Goal: Information Seeking & Learning: Find specific fact

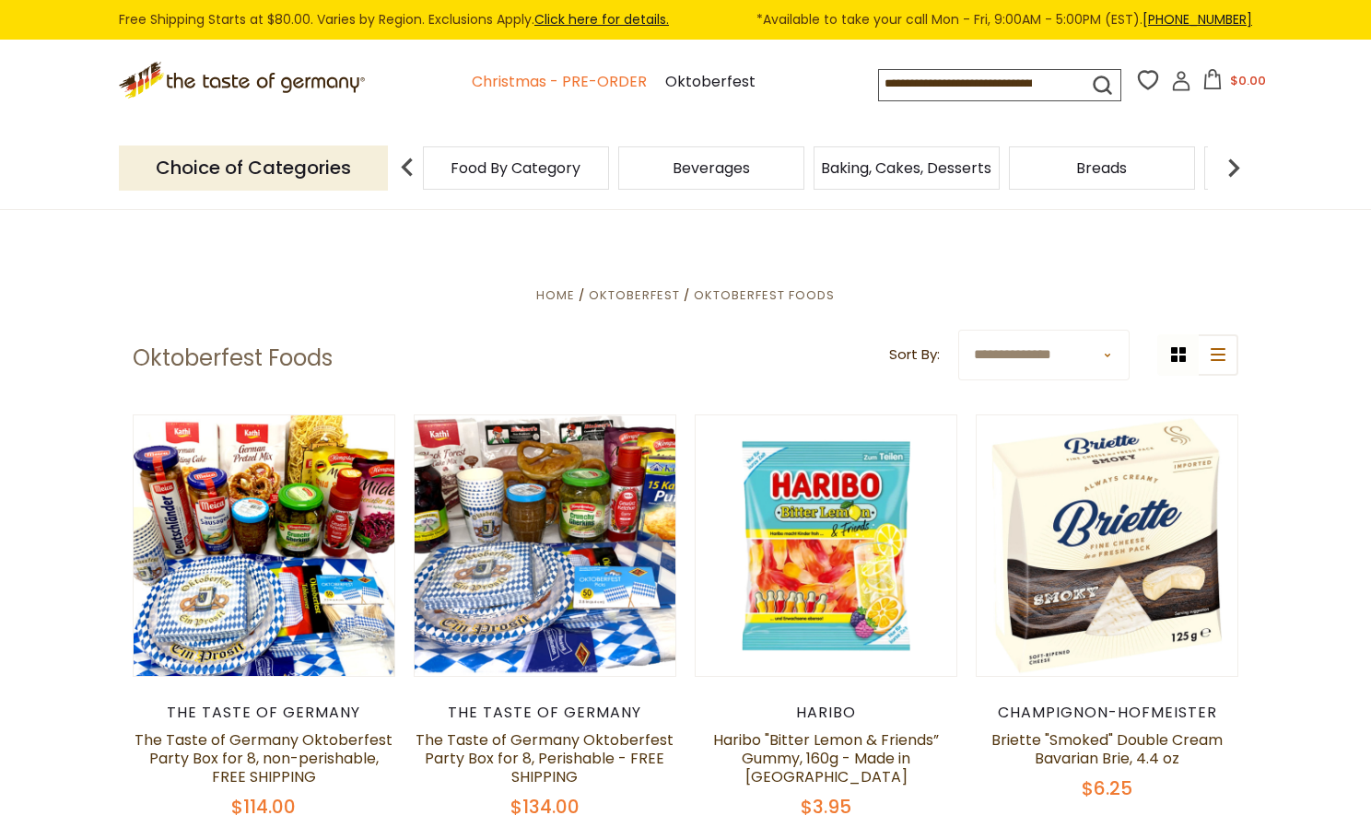
click at [590, 79] on link "Christmas - PRE-ORDER" at bounding box center [559, 82] width 175 height 25
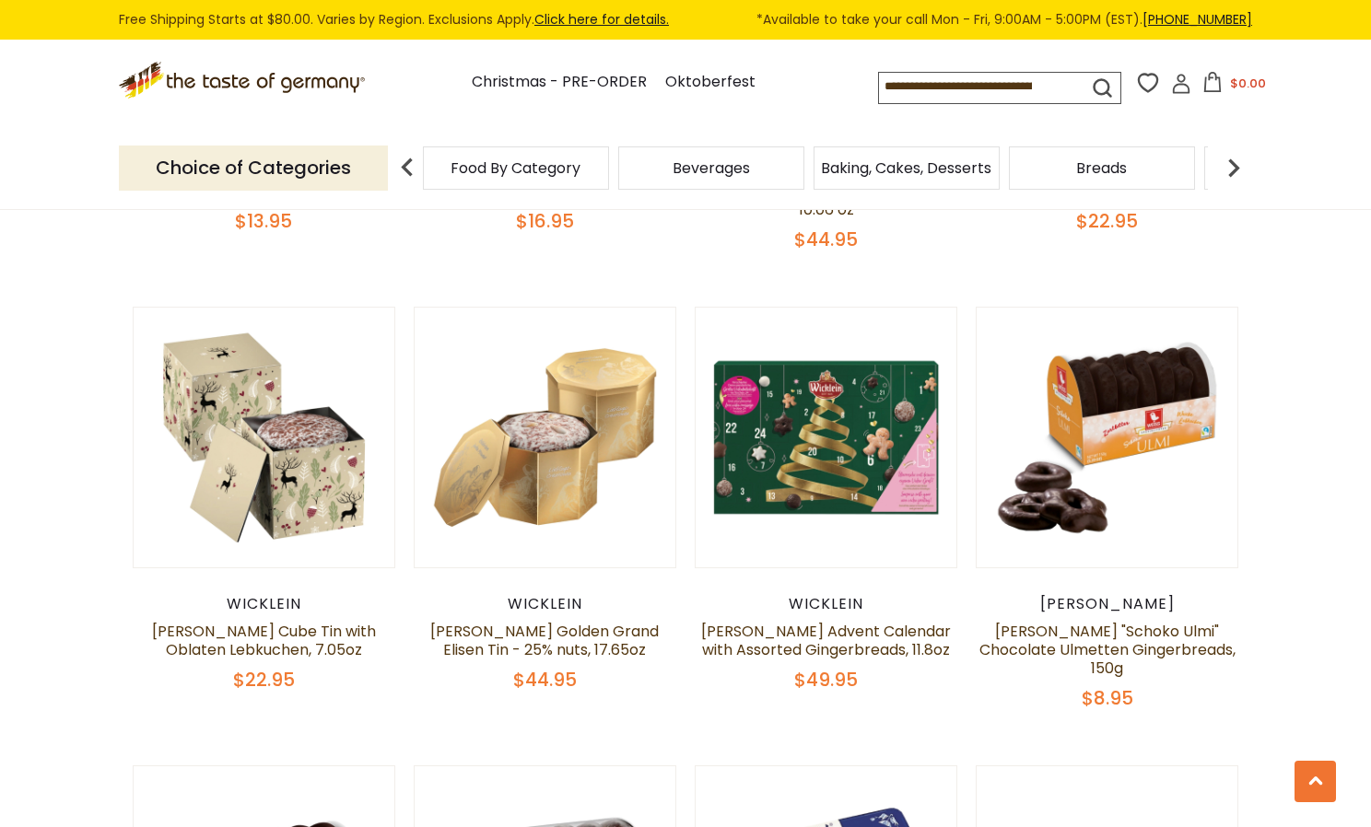
scroll to position [5519, 0]
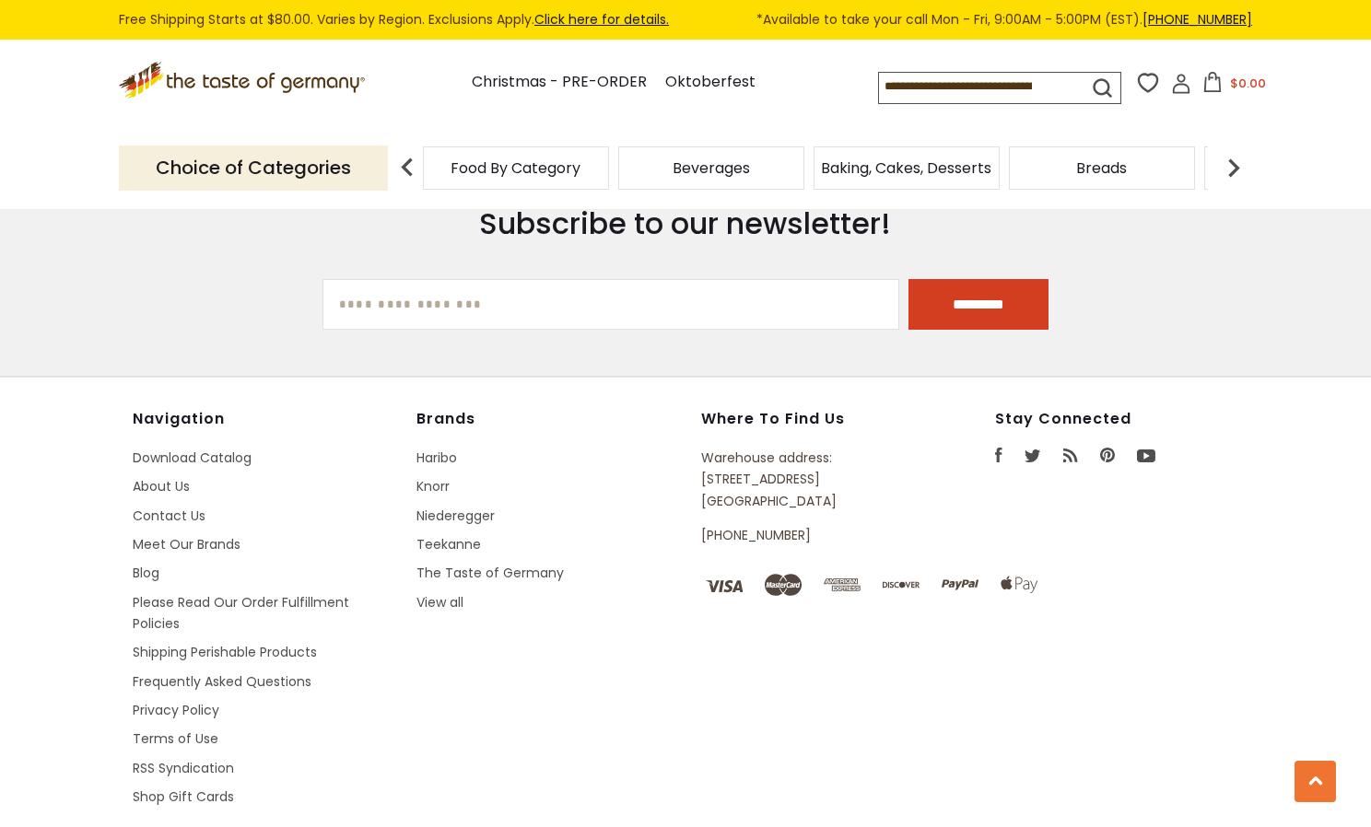
click at [151, 84] on icon ".st0{fill:#EDD300;} .st1{fill:#D33E21;}" at bounding box center [244, 81] width 250 height 38
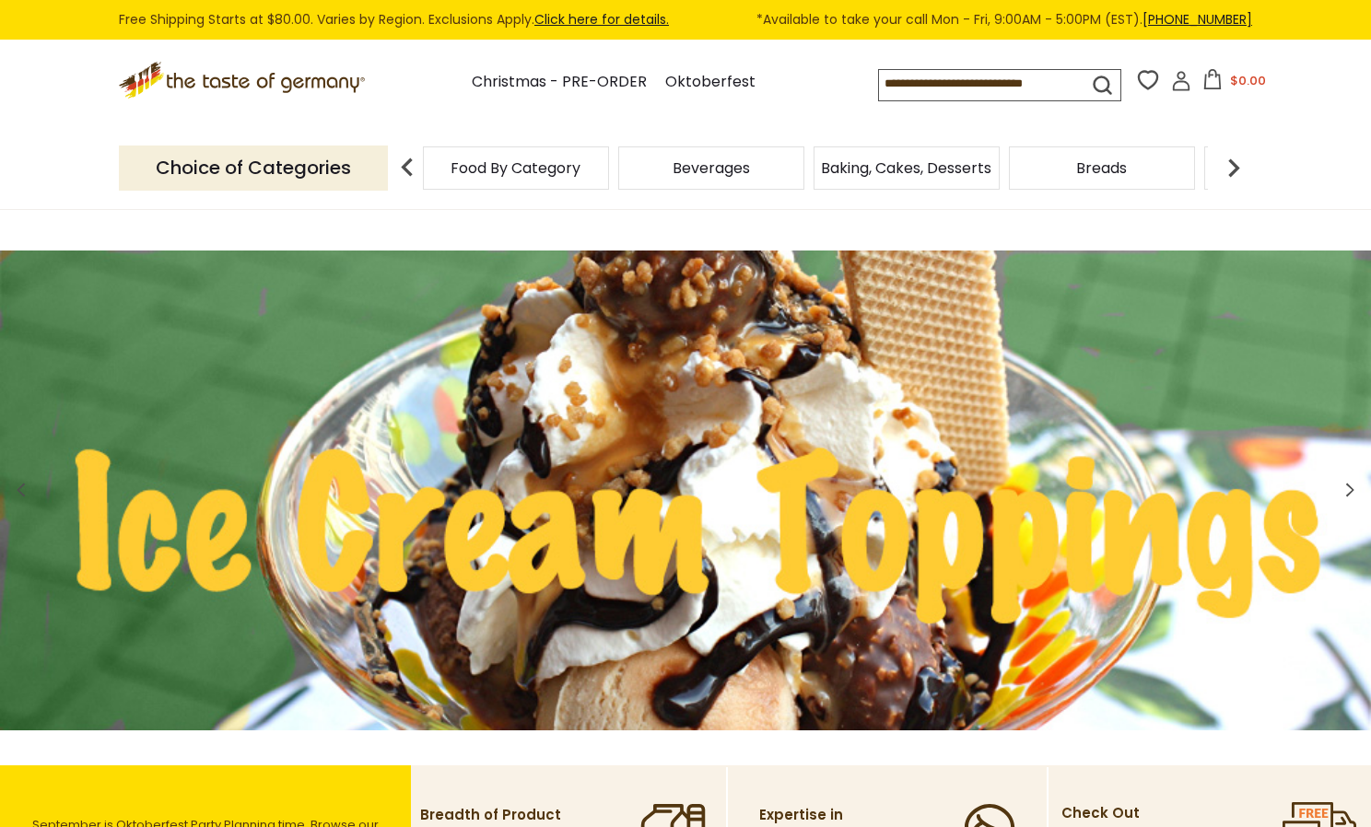
click at [146, 79] on icon at bounding box center [142, 81] width 36 height 24
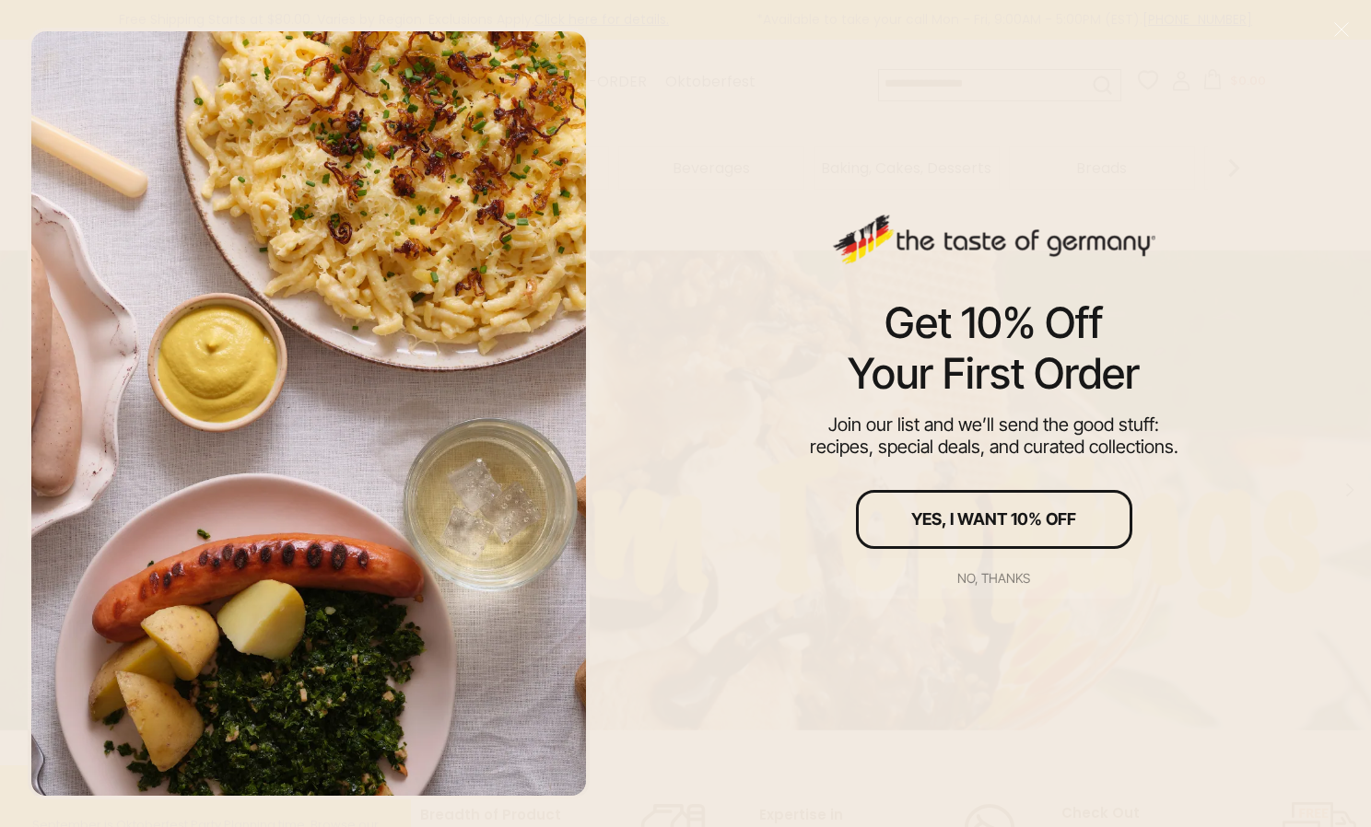
click at [996, 576] on div "No, thanks" at bounding box center [993, 578] width 73 height 13
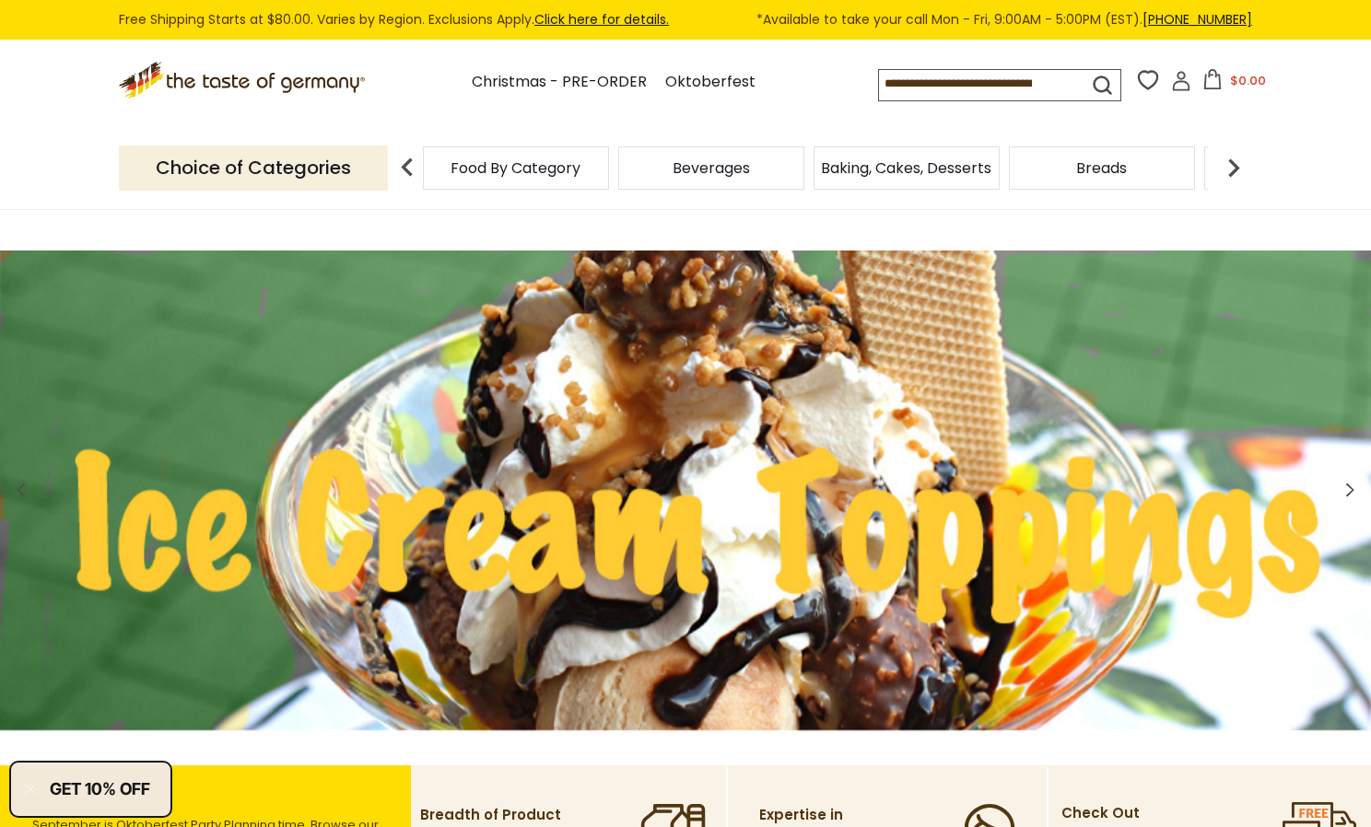
click at [1246, 170] on img at bounding box center [1233, 167] width 37 height 37
click at [1236, 168] on img at bounding box center [1233, 167] width 37 height 37
click at [1235, 167] on img at bounding box center [1233, 167] width 37 height 37
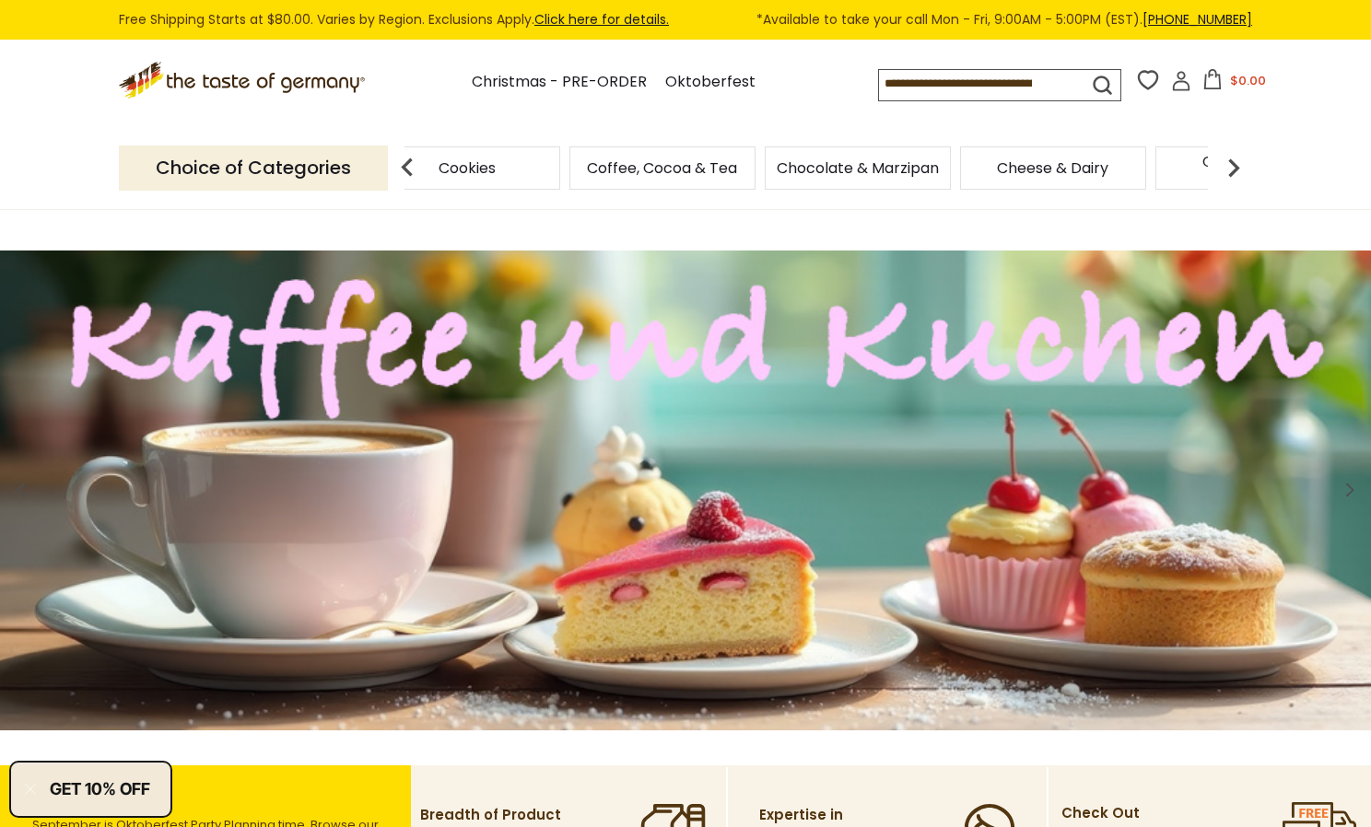
click at [1235, 167] on img at bounding box center [1233, 167] width 37 height 37
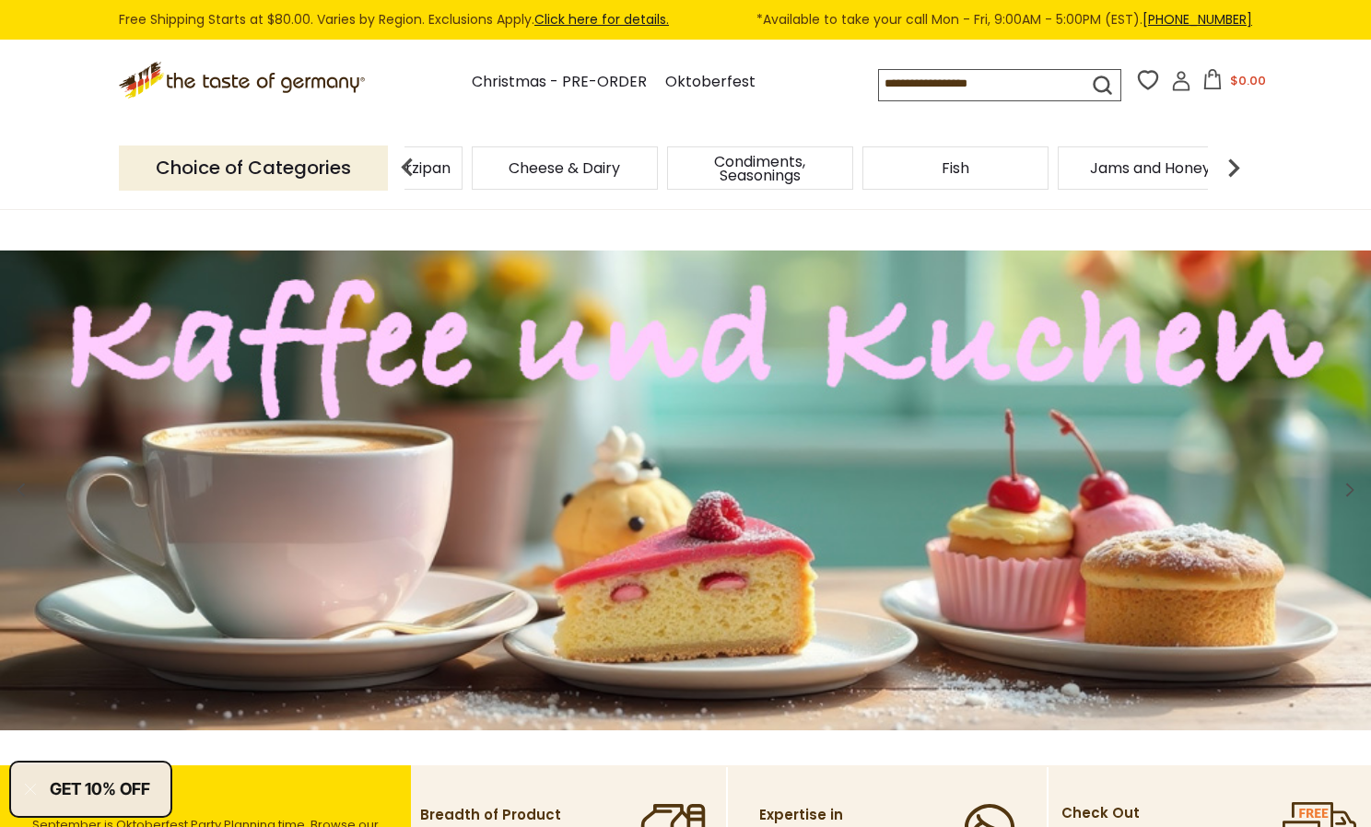
click at [1235, 167] on img at bounding box center [1233, 167] width 37 height 37
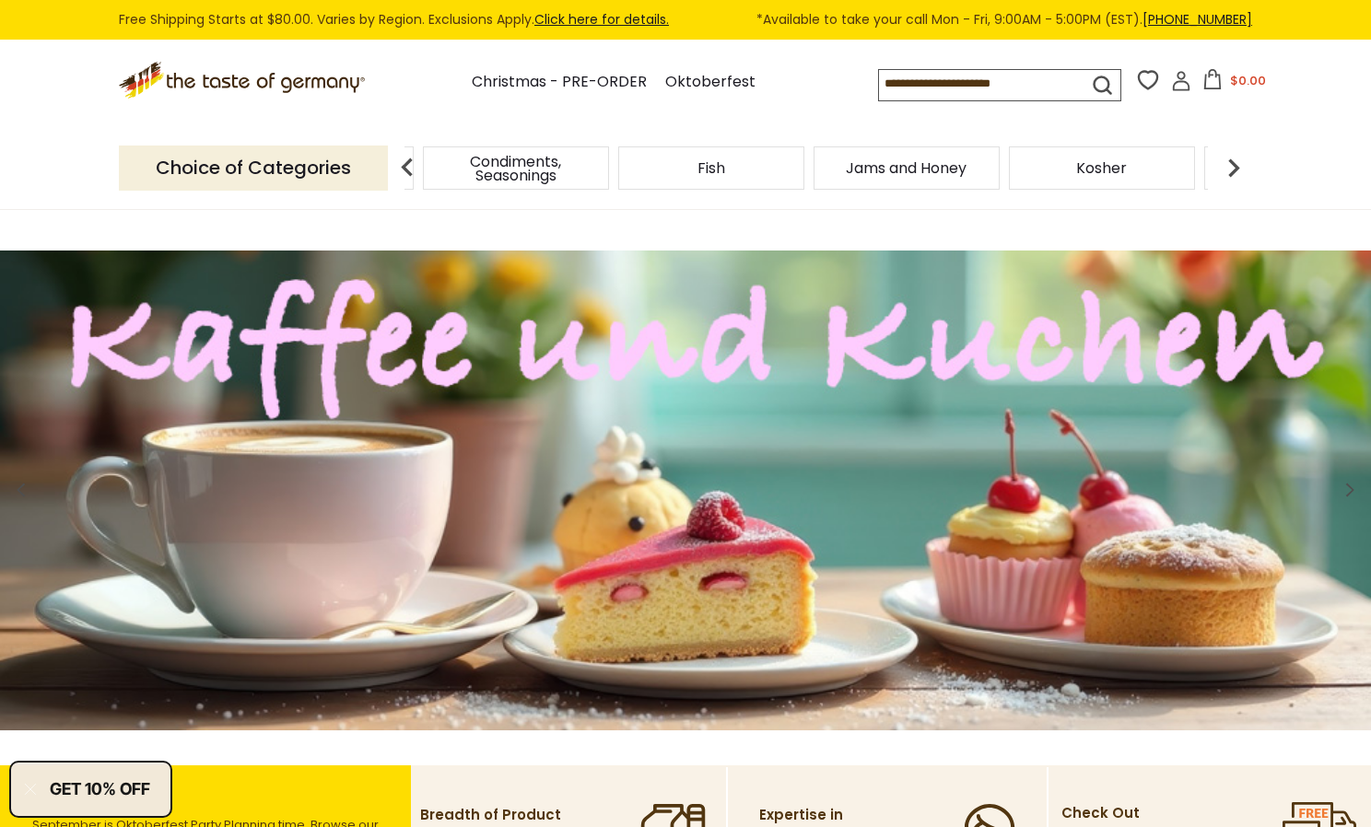
click at [1235, 167] on img at bounding box center [1233, 167] width 37 height 37
click at [1235, 164] on img at bounding box center [1233, 167] width 37 height 37
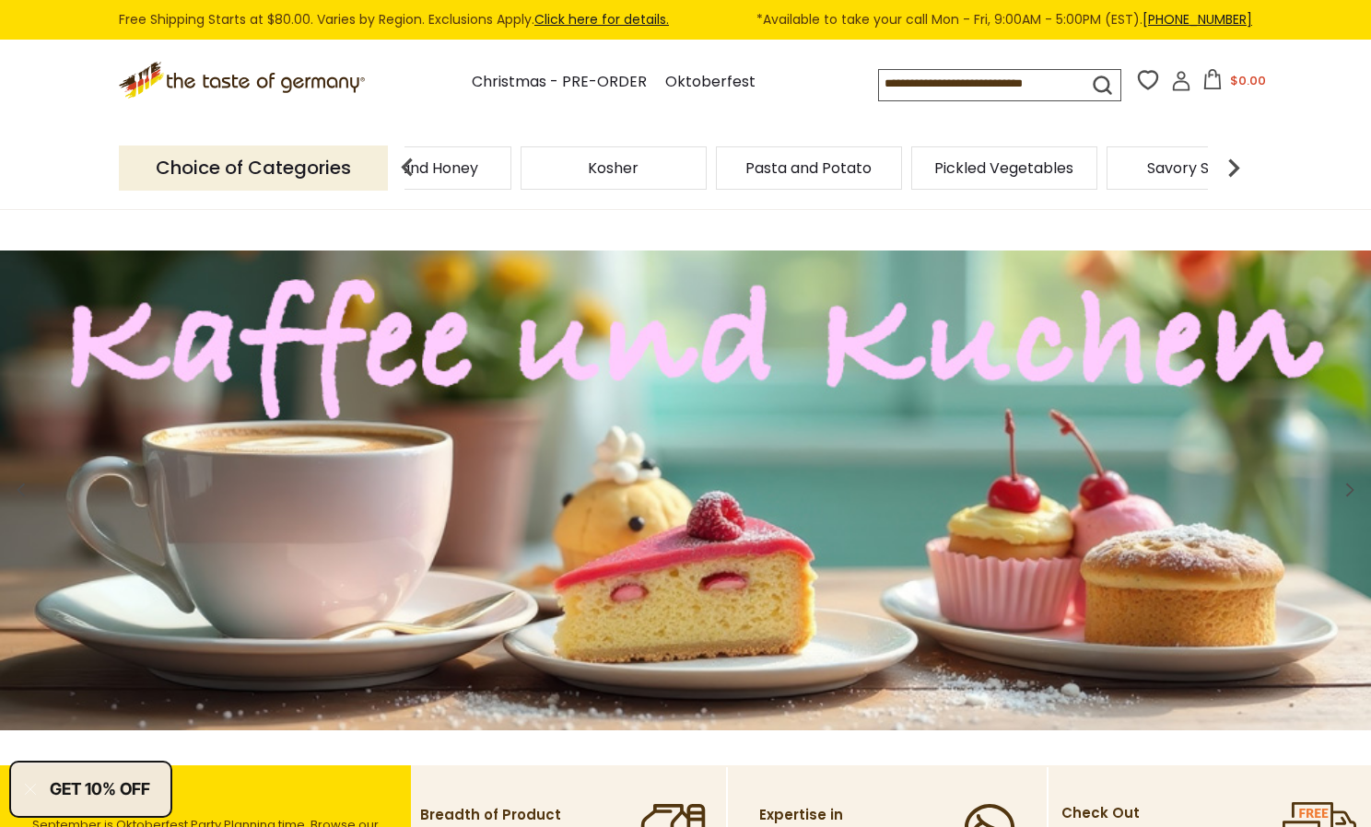
click at [1235, 164] on img at bounding box center [1233, 167] width 37 height 37
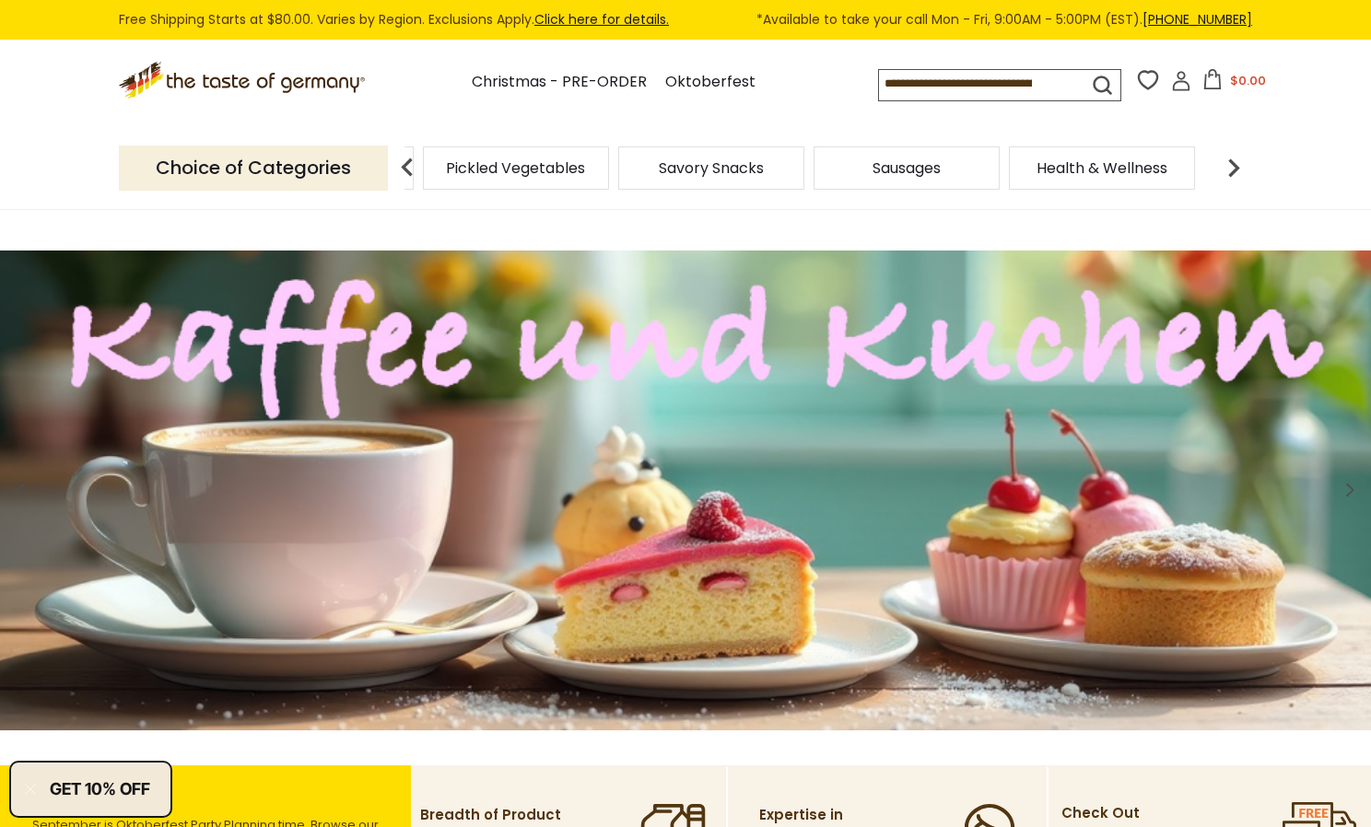
click at [1235, 164] on img at bounding box center [1233, 167] width 37 height 37
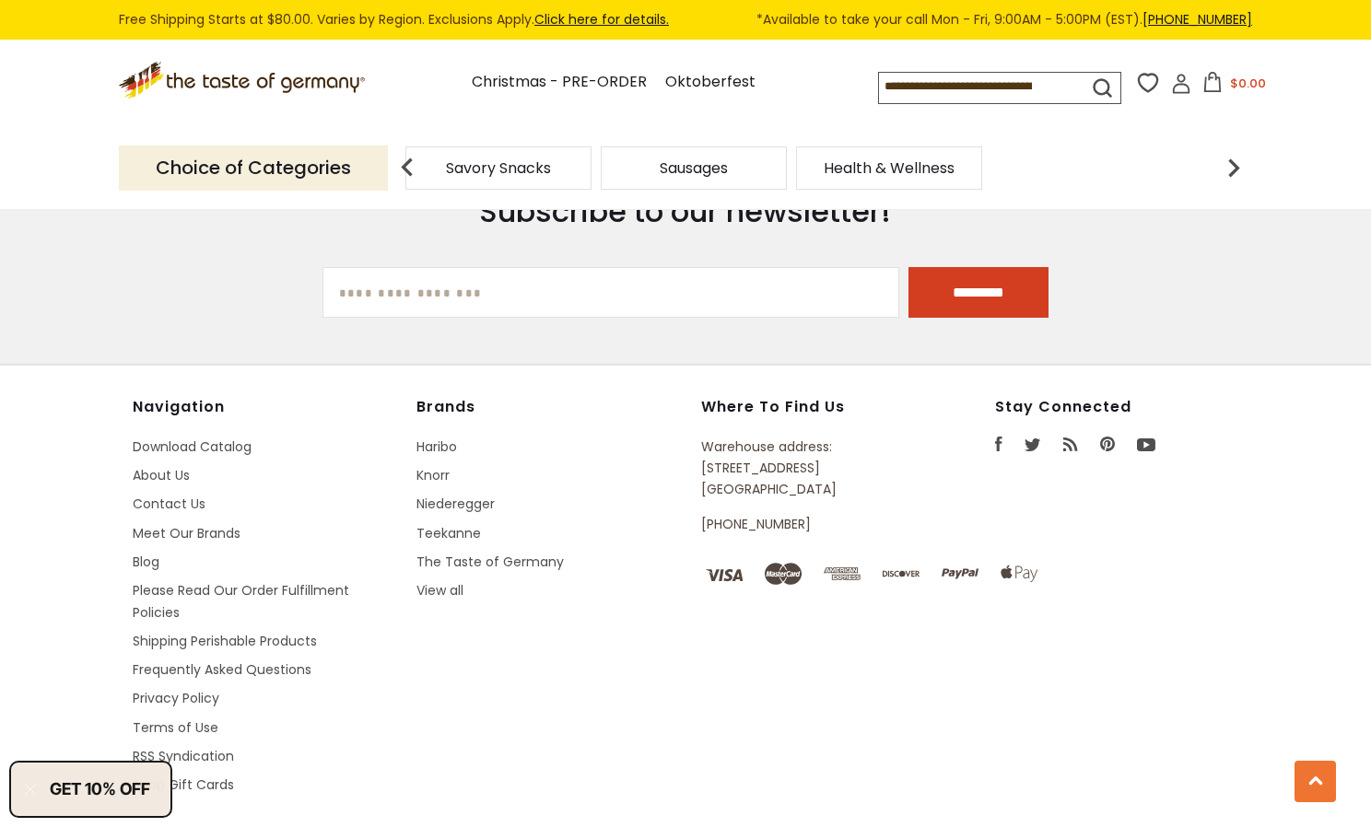
scroll to position [3396, 0]
click at [89, 582] on footer "Navigation Download Catalog About Us Contact Us Meet Our Brands Blog Please Rea…" at bounding box center [685, 616] width 1371 height 506
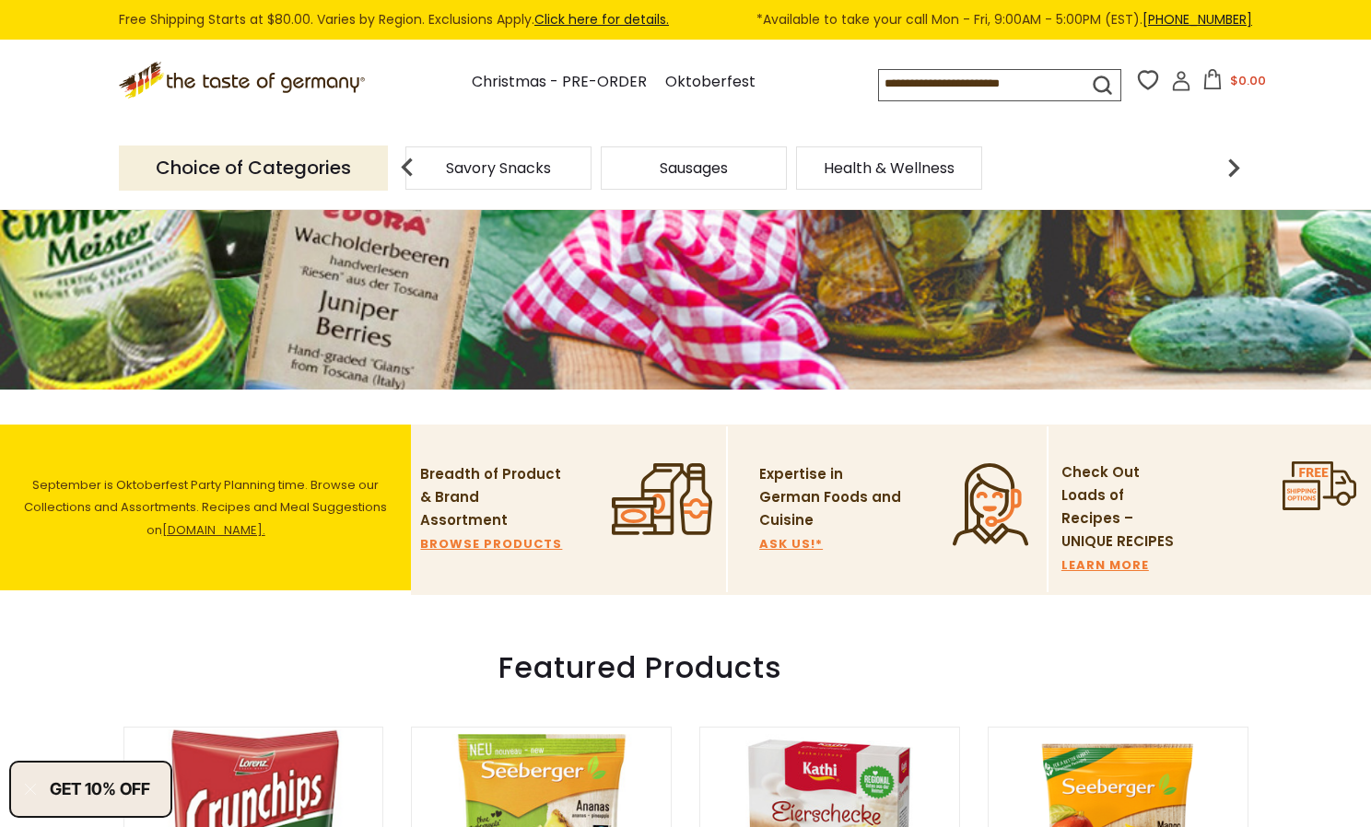
scroll to position [0, 0]
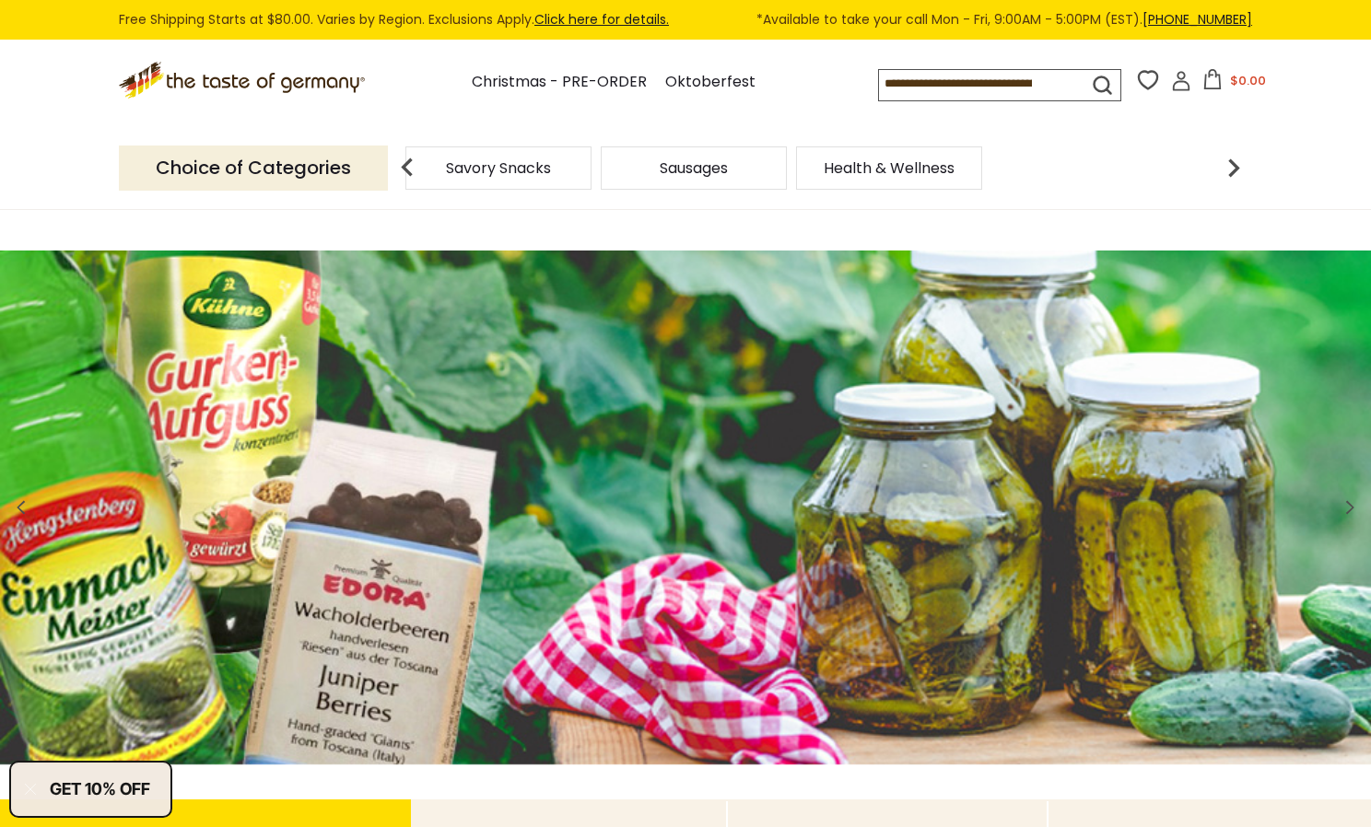
click at [271, 170] on p "Choice of Categories" at bounding box center [253, 168] width 269 height 45
click at [236, 87] on icon at bounding box center [244, 77] width 250 height 31
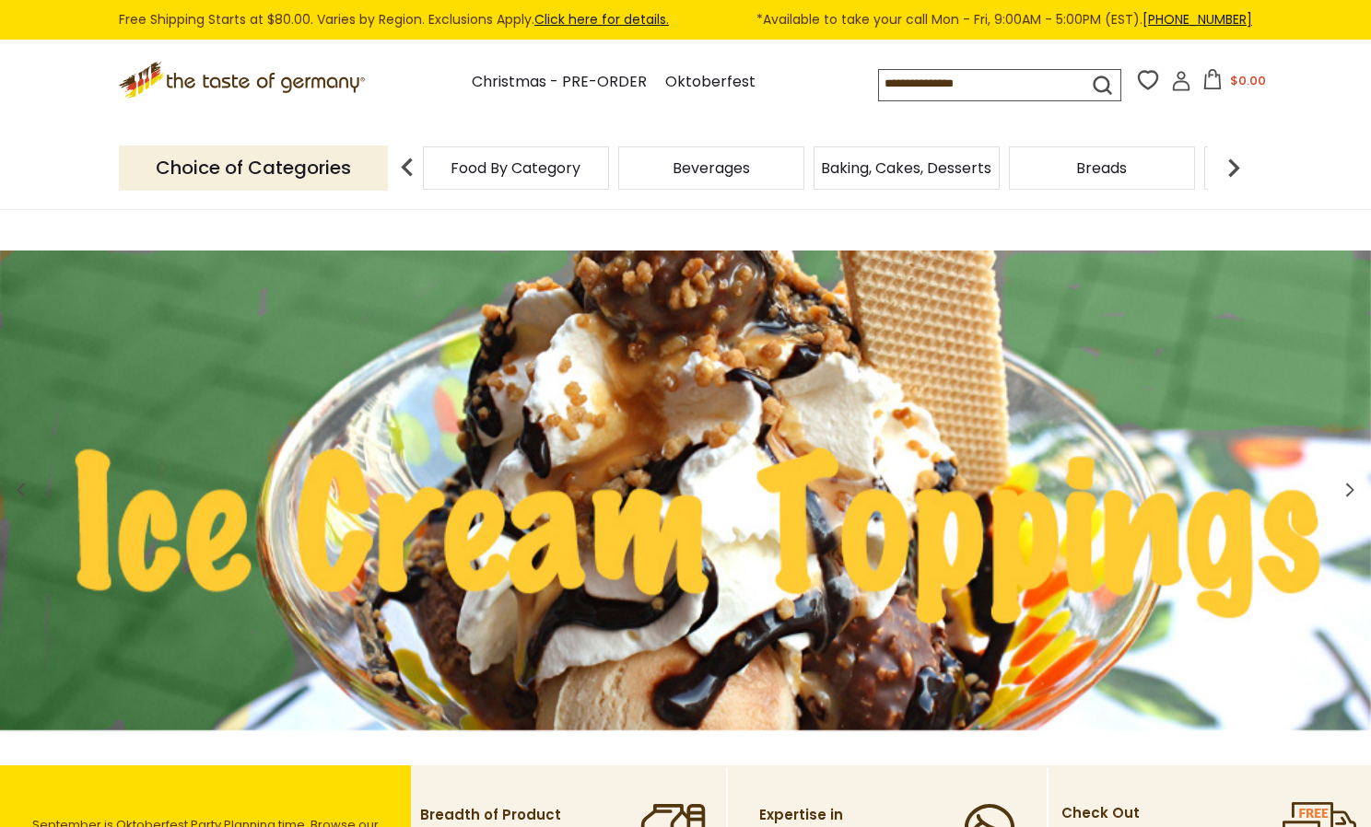
click at [147, 76] on icon at bounding box center [244, 77] width 250 height 31
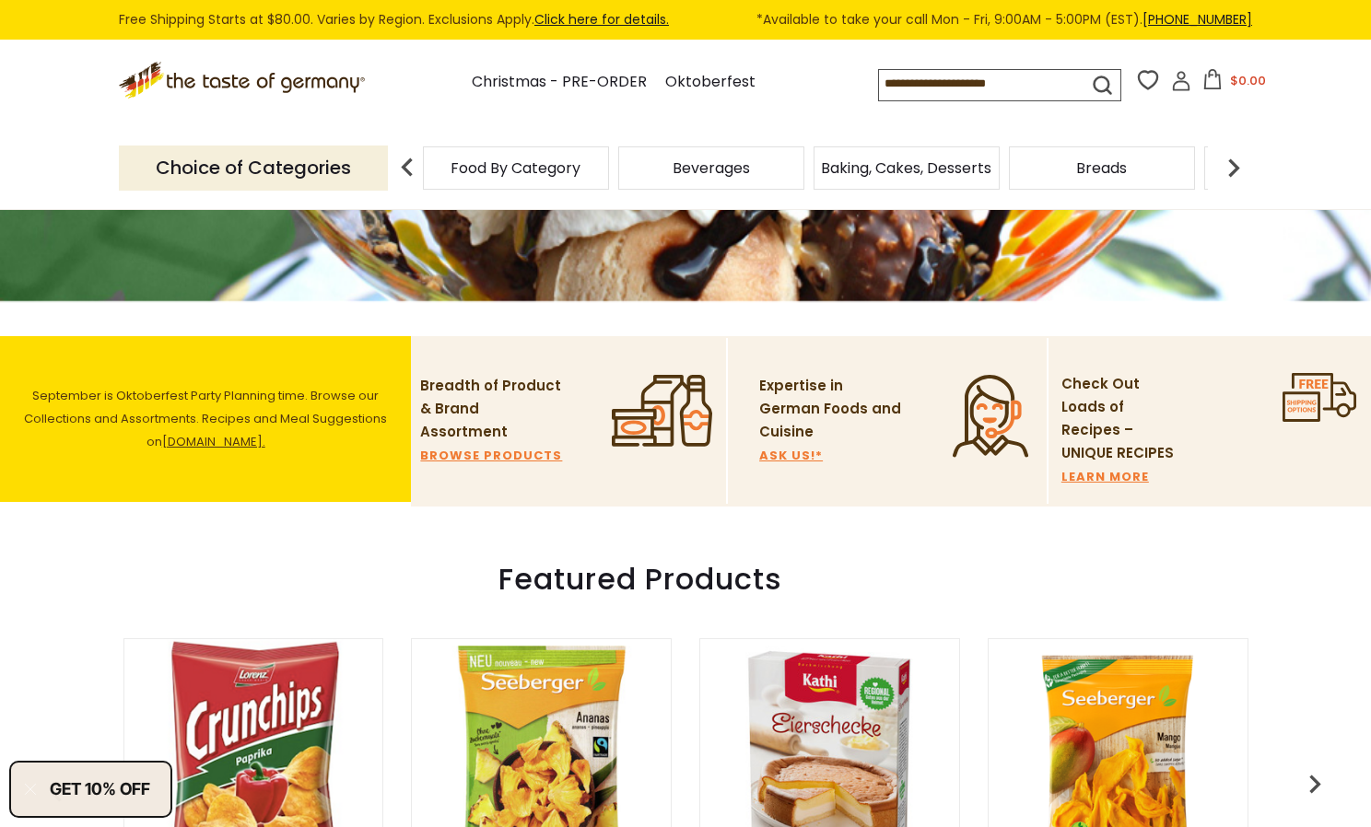
scroll to position [461, 0]
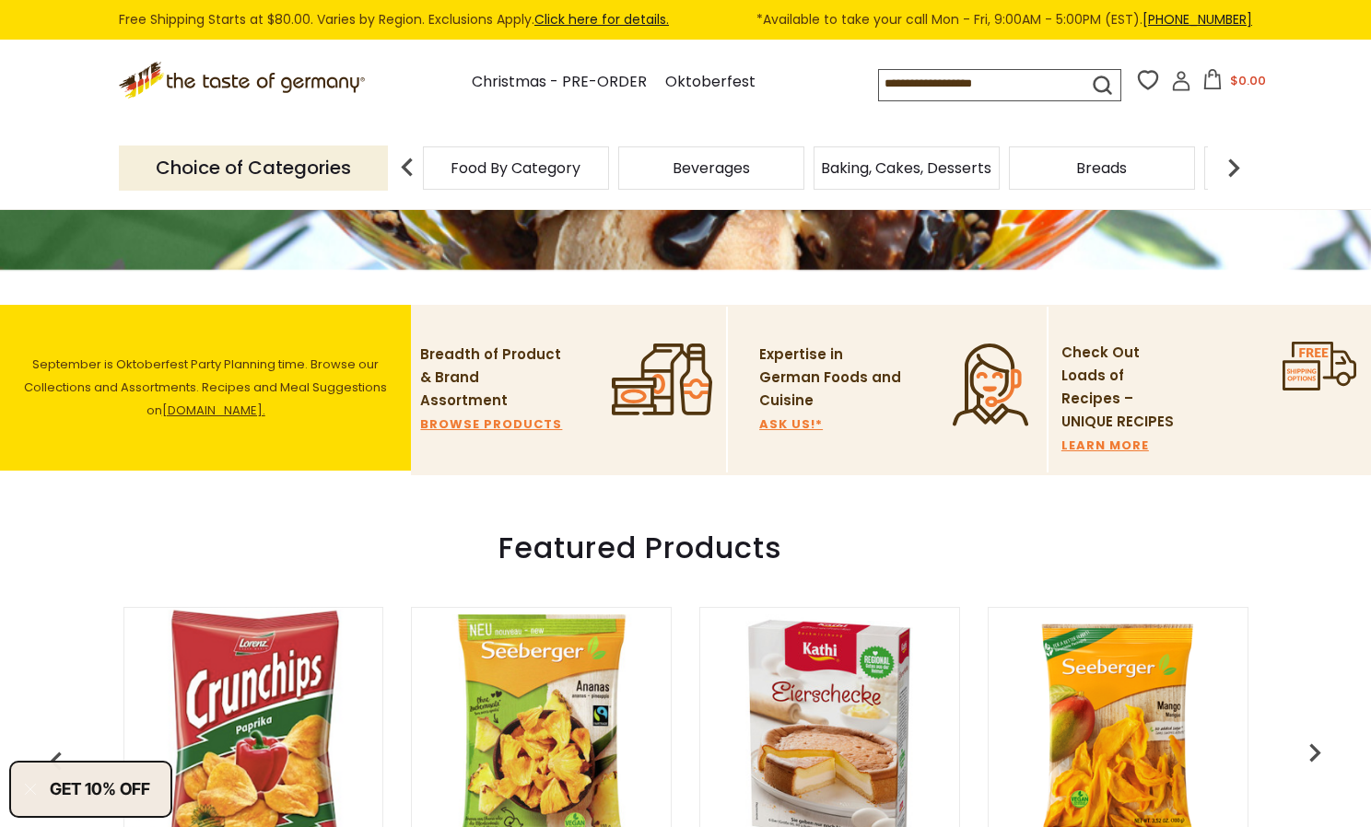
click at [1088, 440] on link "LEARN MORE" at bounding box center [1105, 445] width 88 height 11
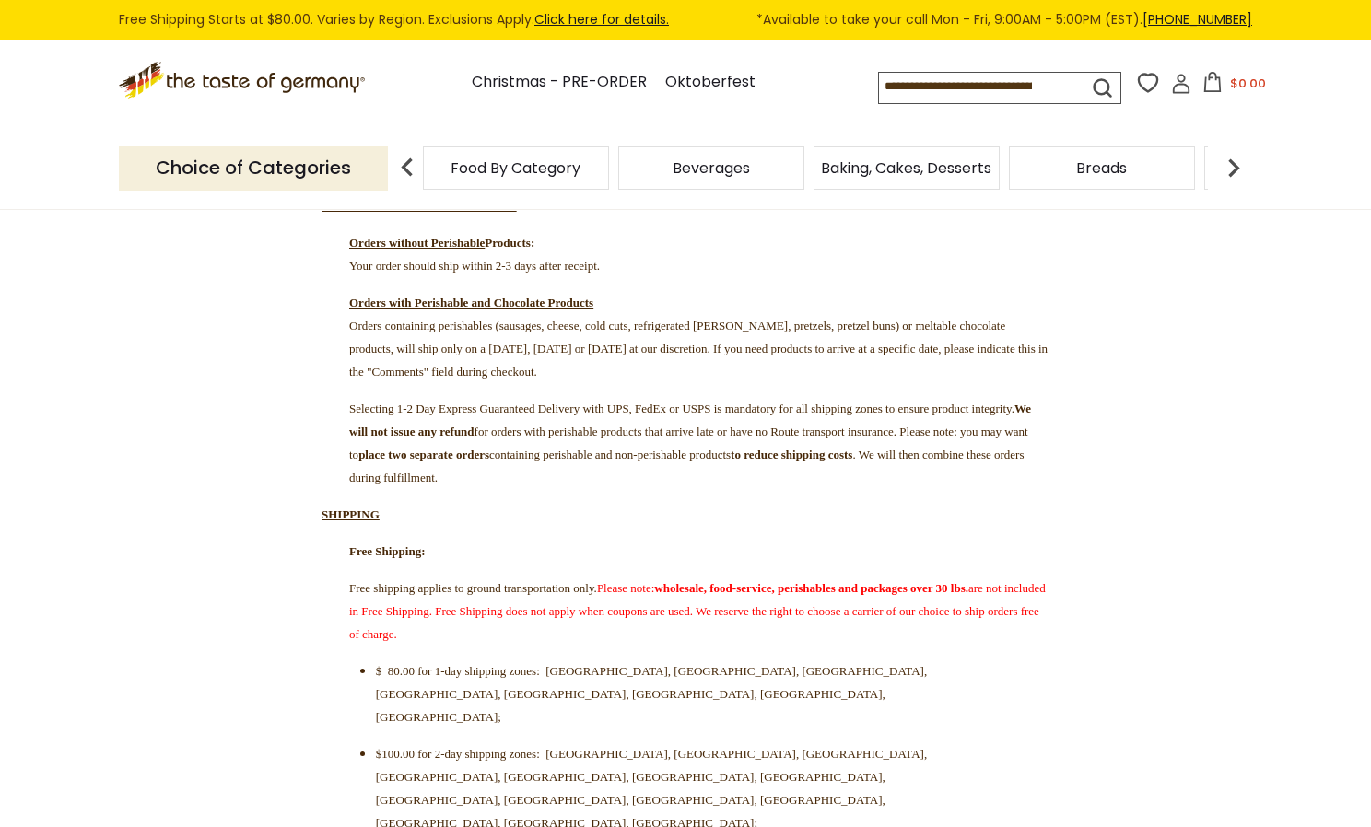
scroll to position [184, 0]
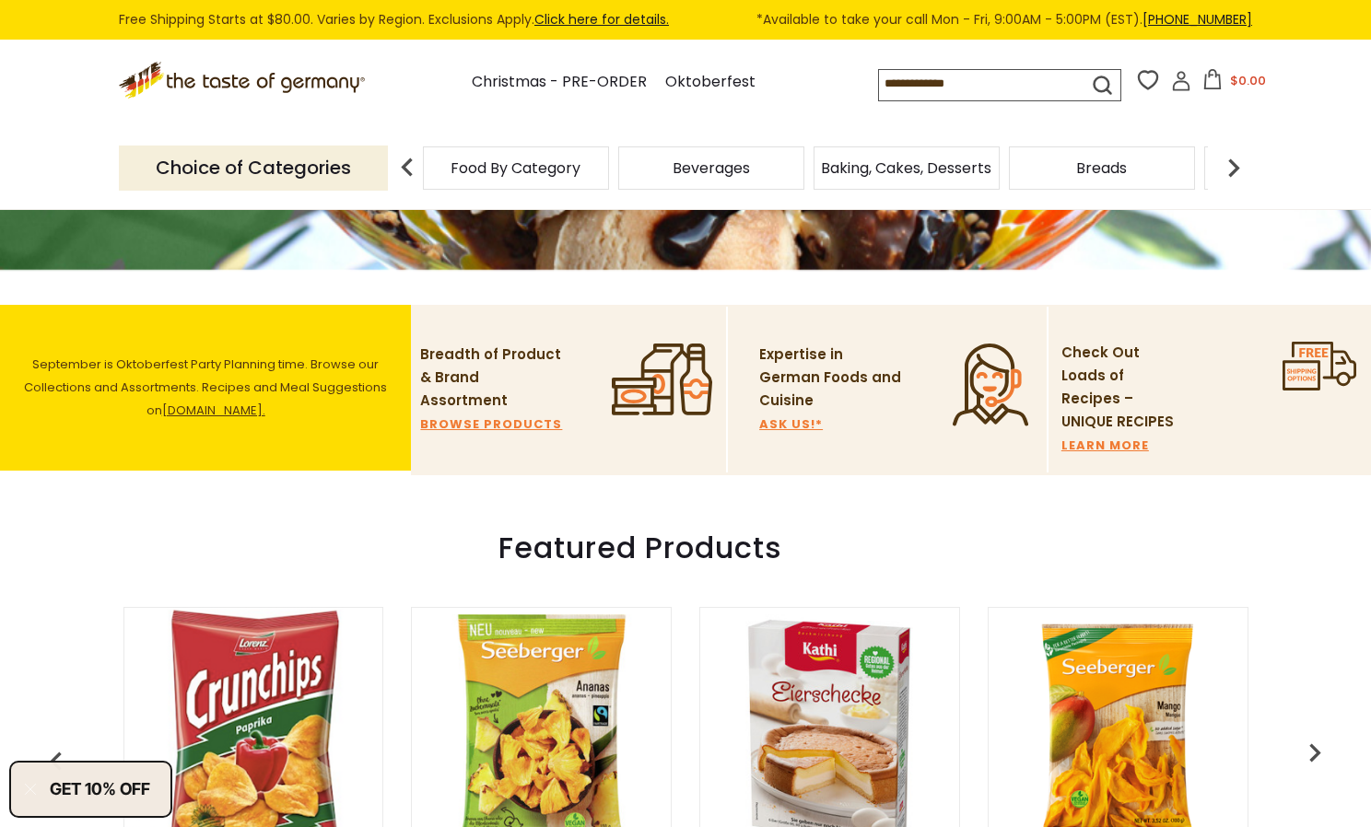
click at [1093, 440] on link "LEARN MORE" at bounding box center [1105, 445] width 88 height 11
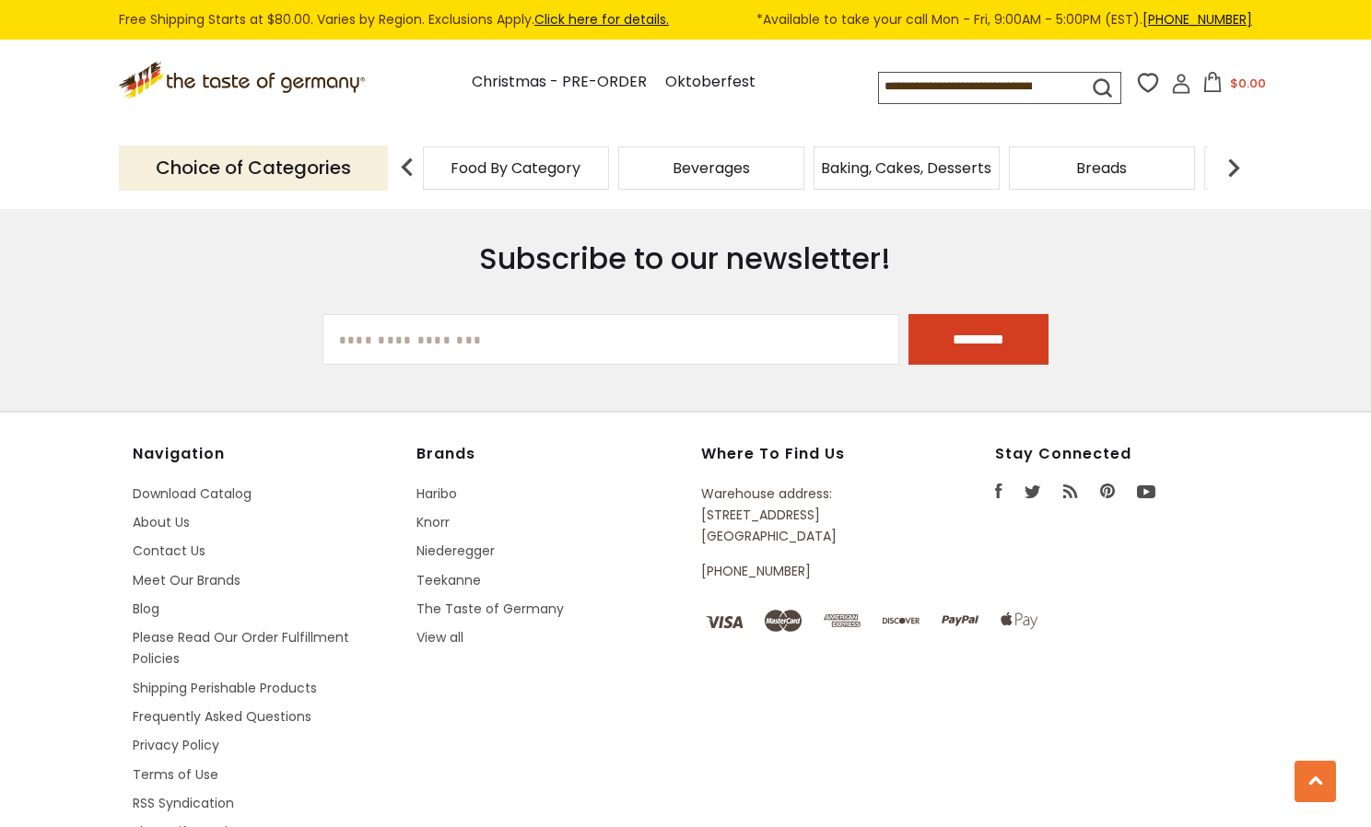
scroll to position [5804, 0]
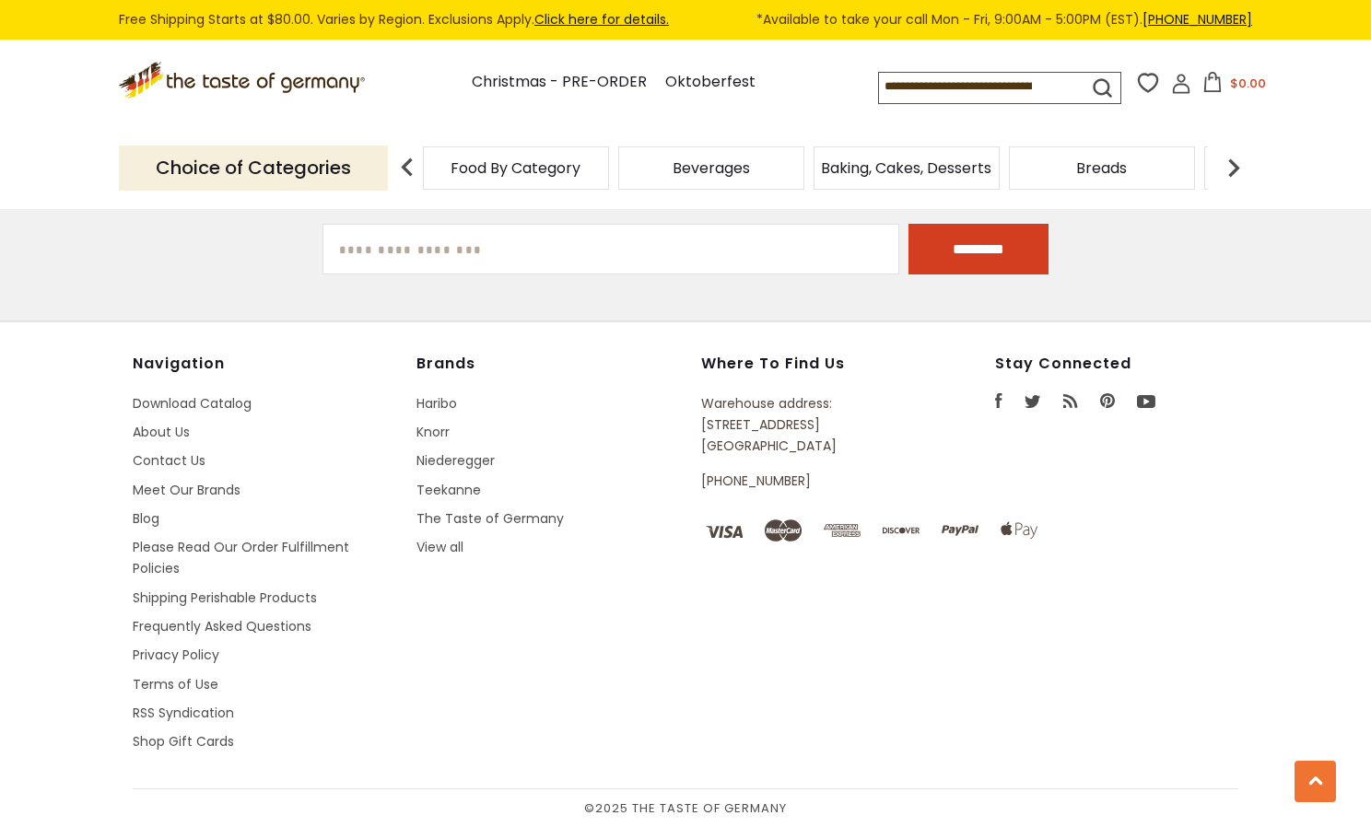
click at [984, 95] on input at bounding box center [967, 86] width 176 height 26
type input "******"
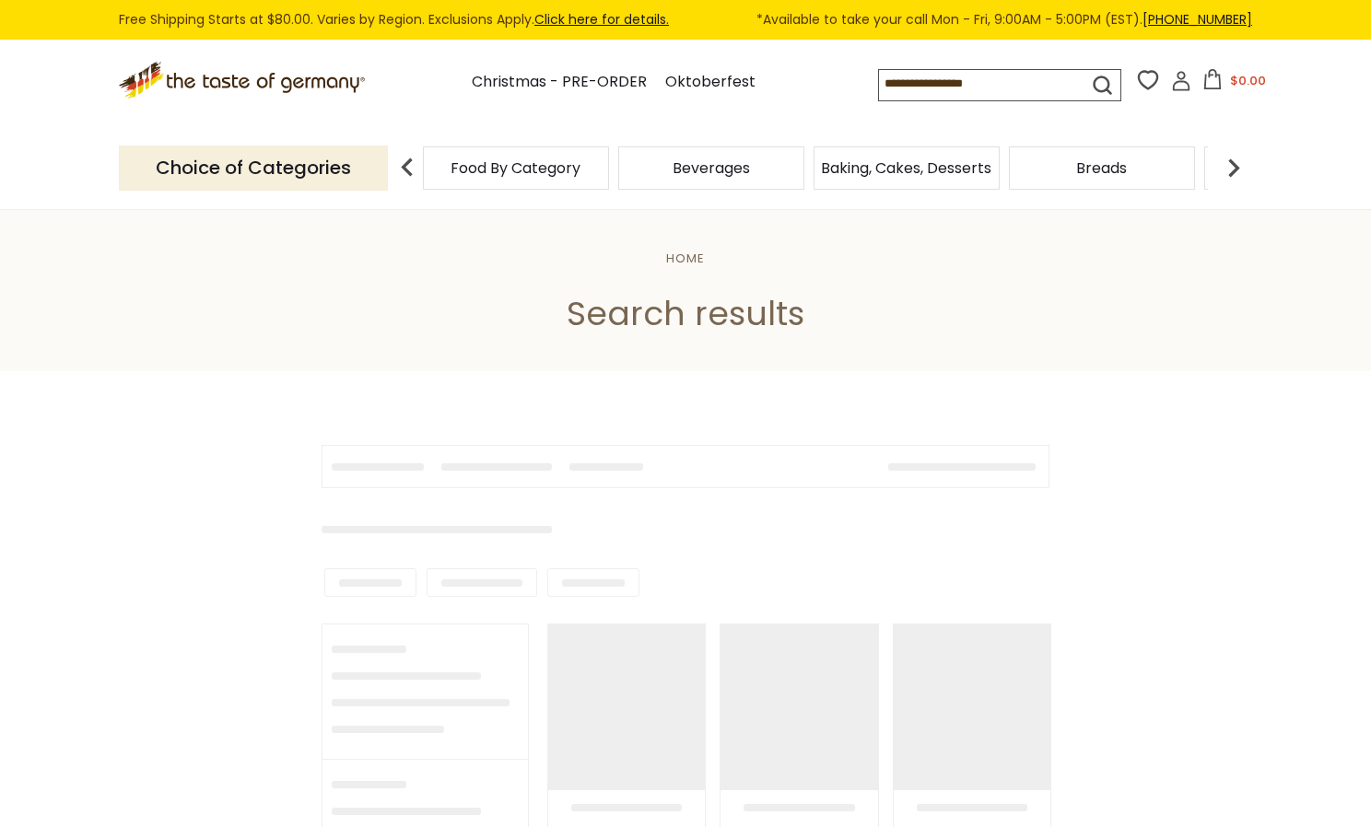
type input "******"
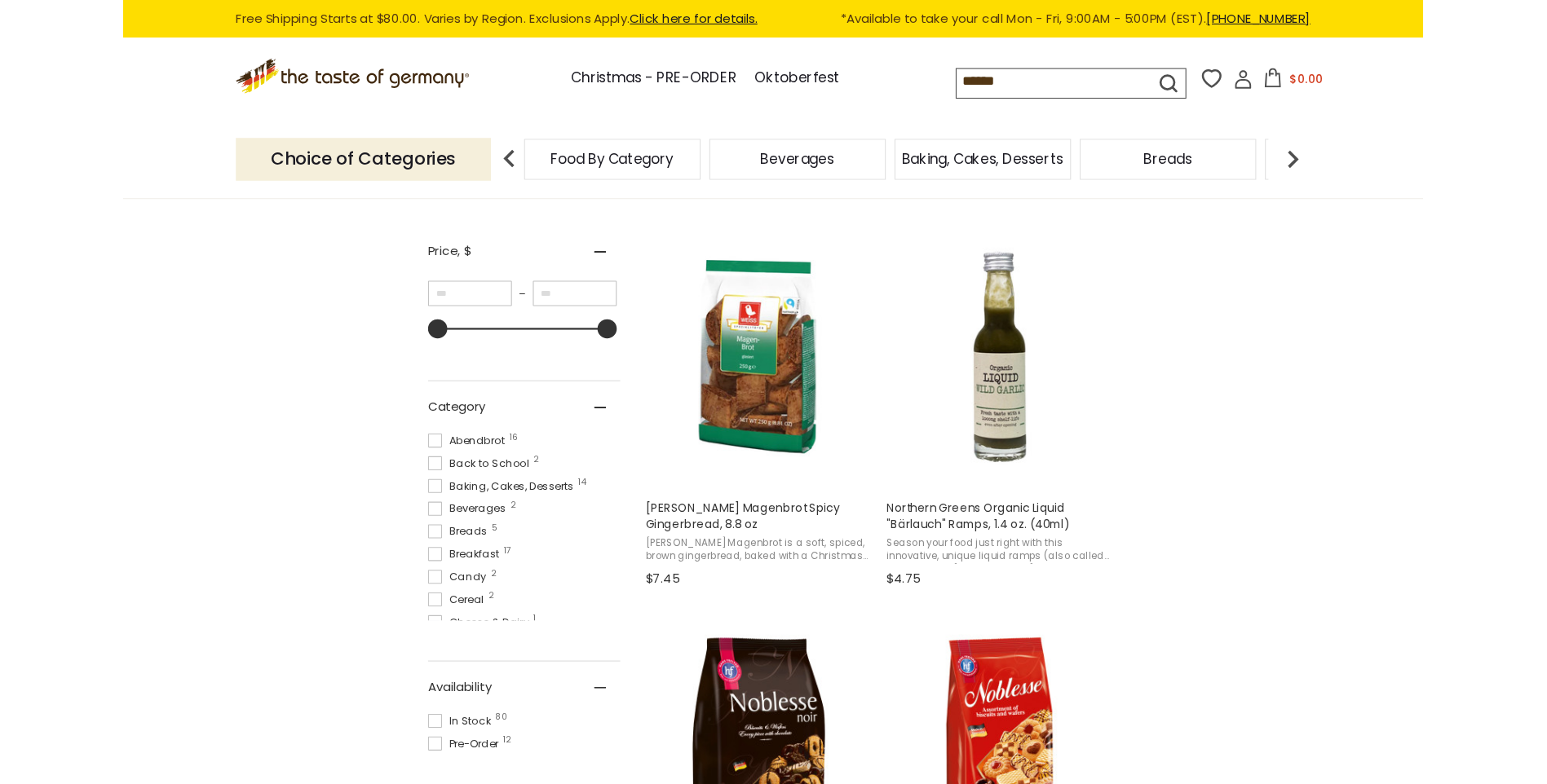
scroll to position [244, 0]
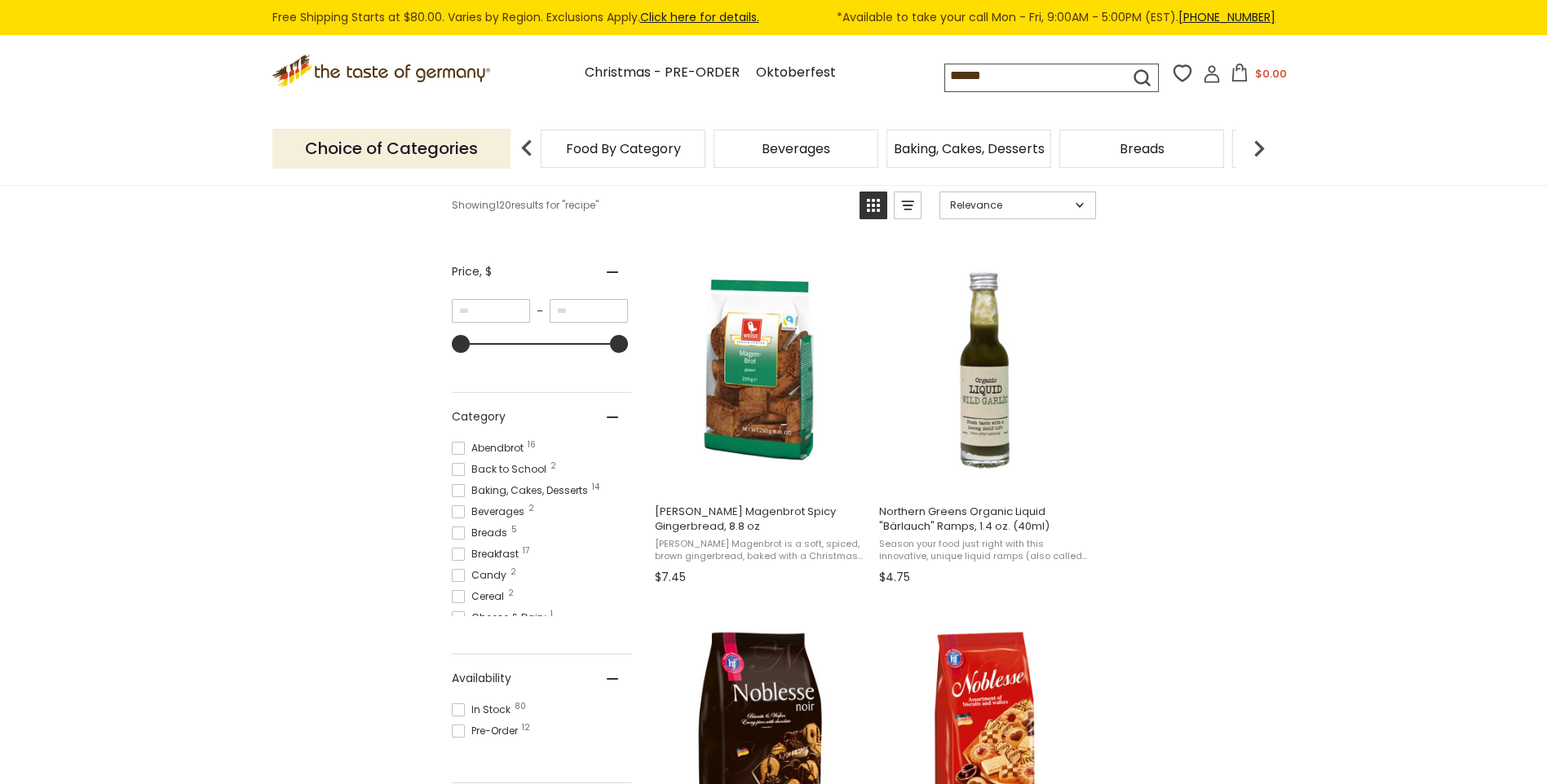
click at [404, 66] on icon ".st0{fill:#EDD300;} .st1{fill:#D33E21;}" at bounding box center [383, 72] width 221 height 34
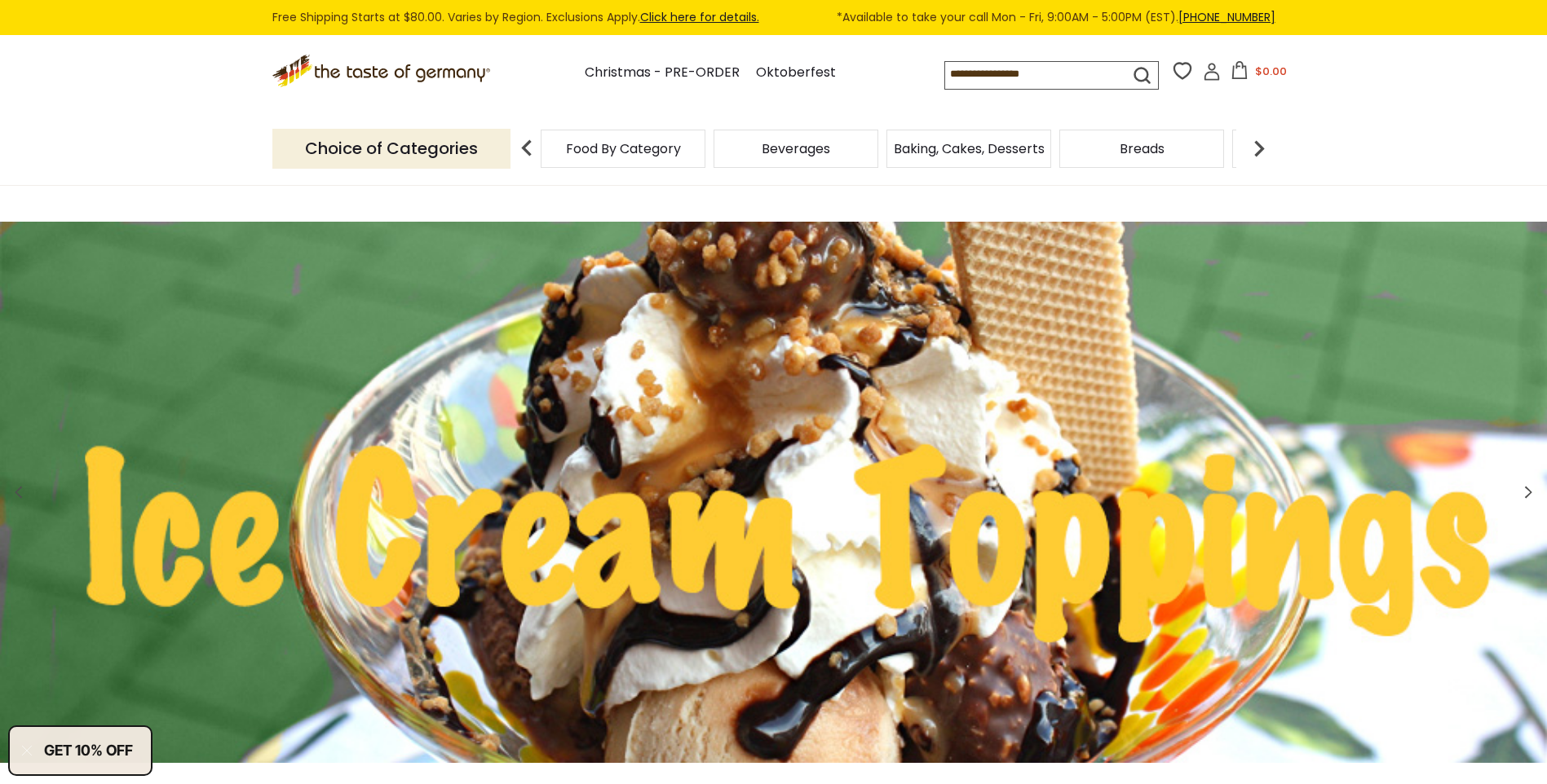
click at [1209, 73] on icon at bounding box center [1212, 72] width 18 height 18
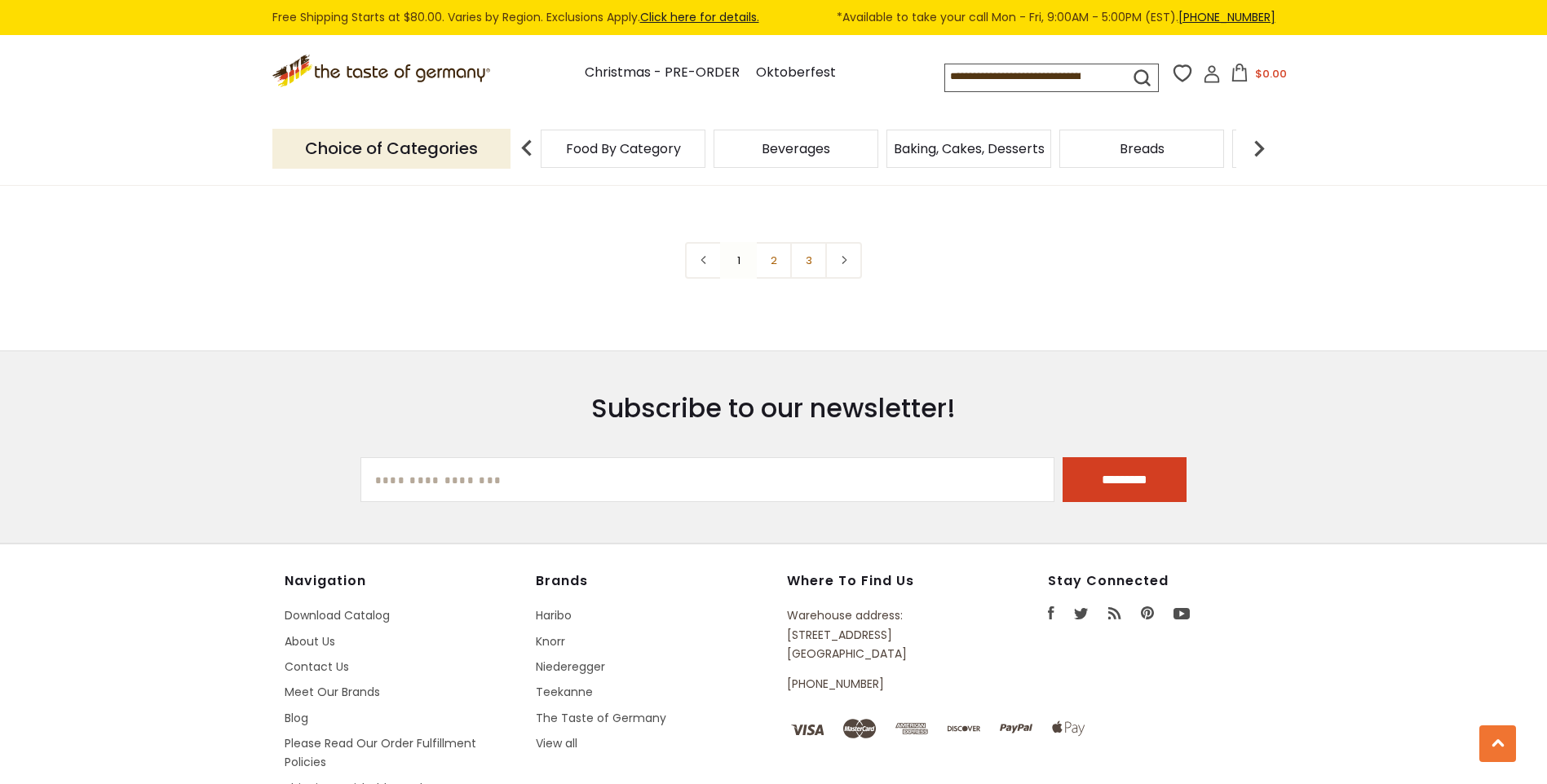
scroll to position [4076, 0]
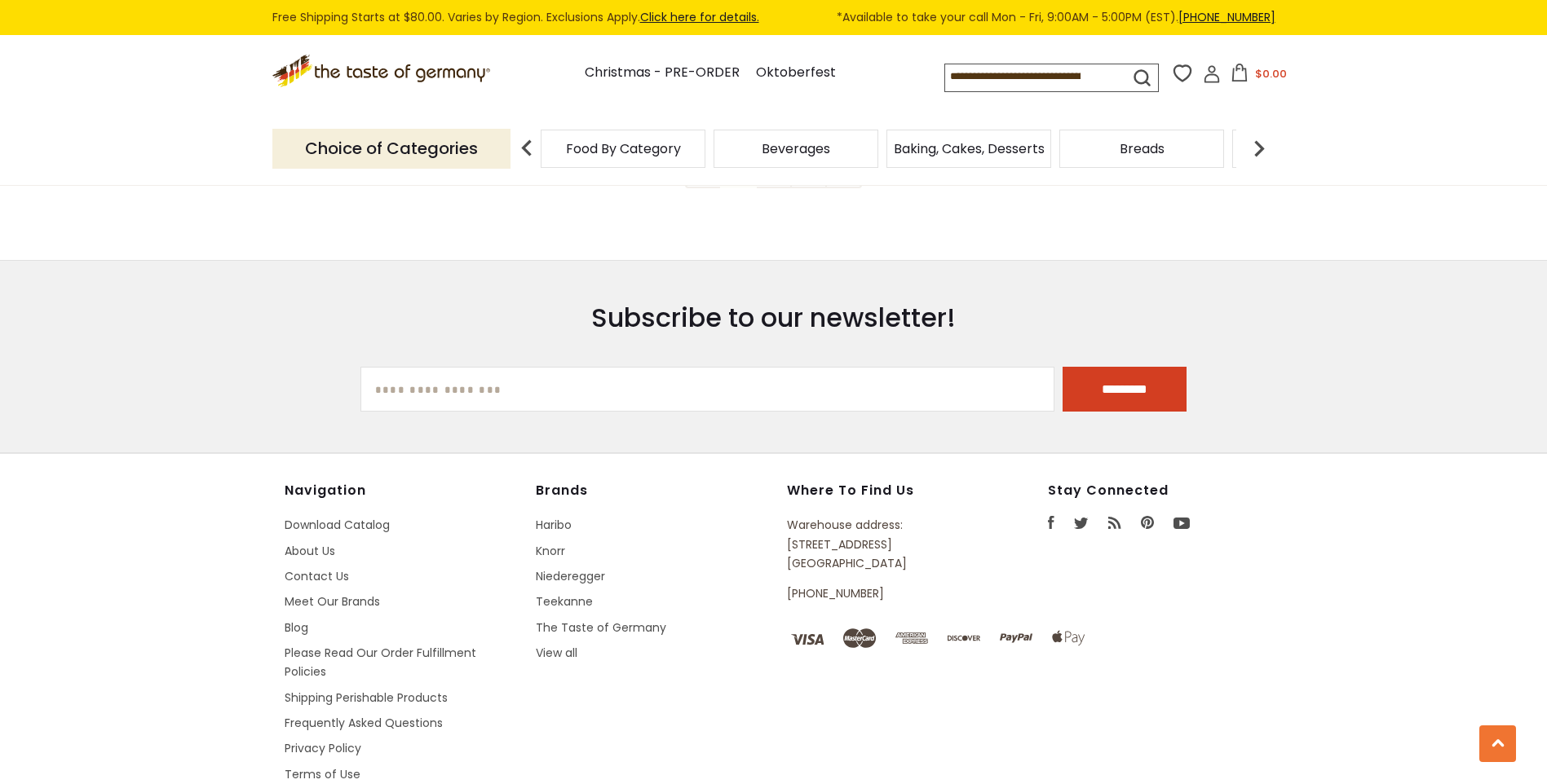
click at [988, 81] on input at bounding box center [1023, 76] width 156 height 23
type input "**********"
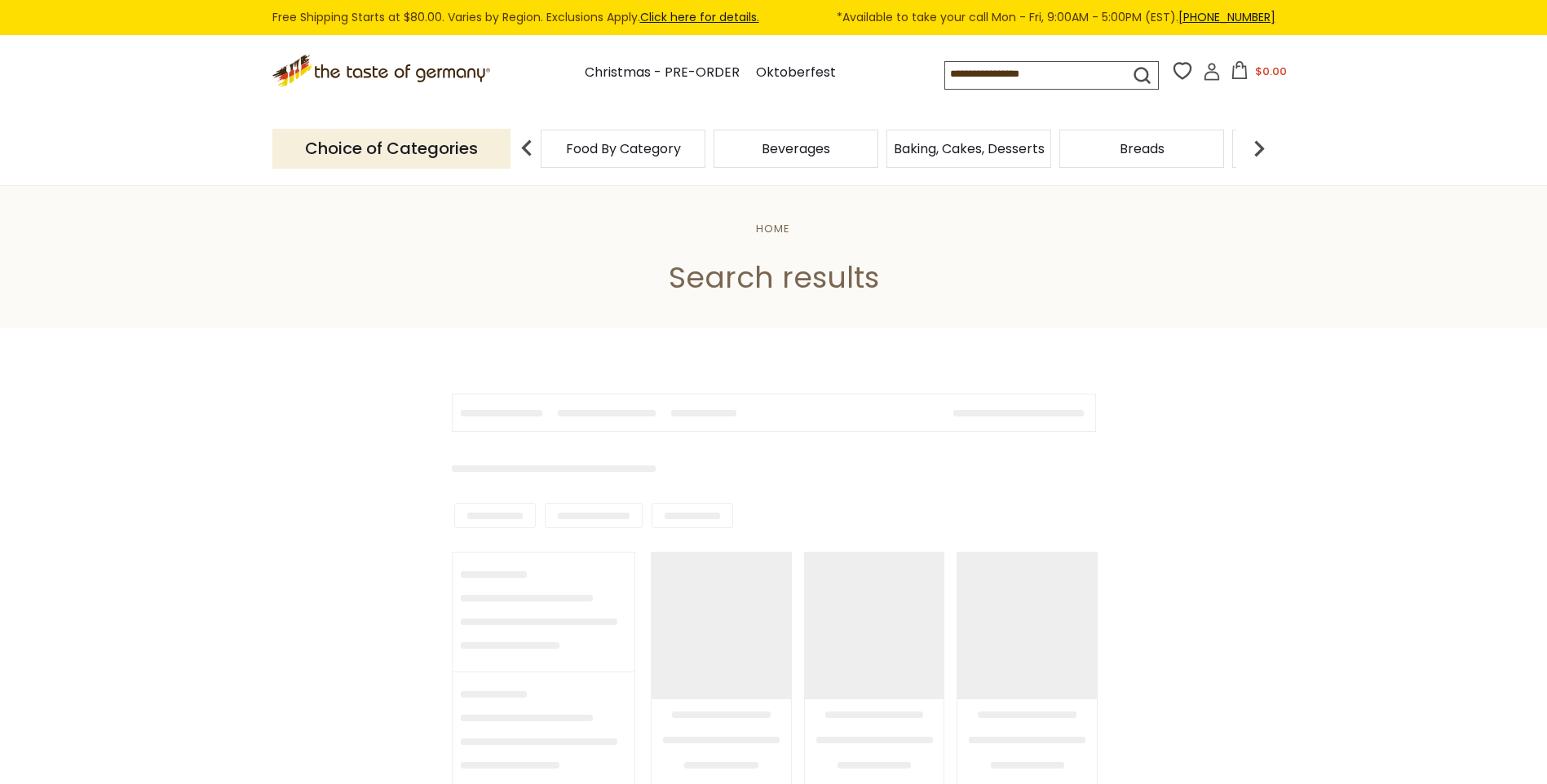
type input "**********"
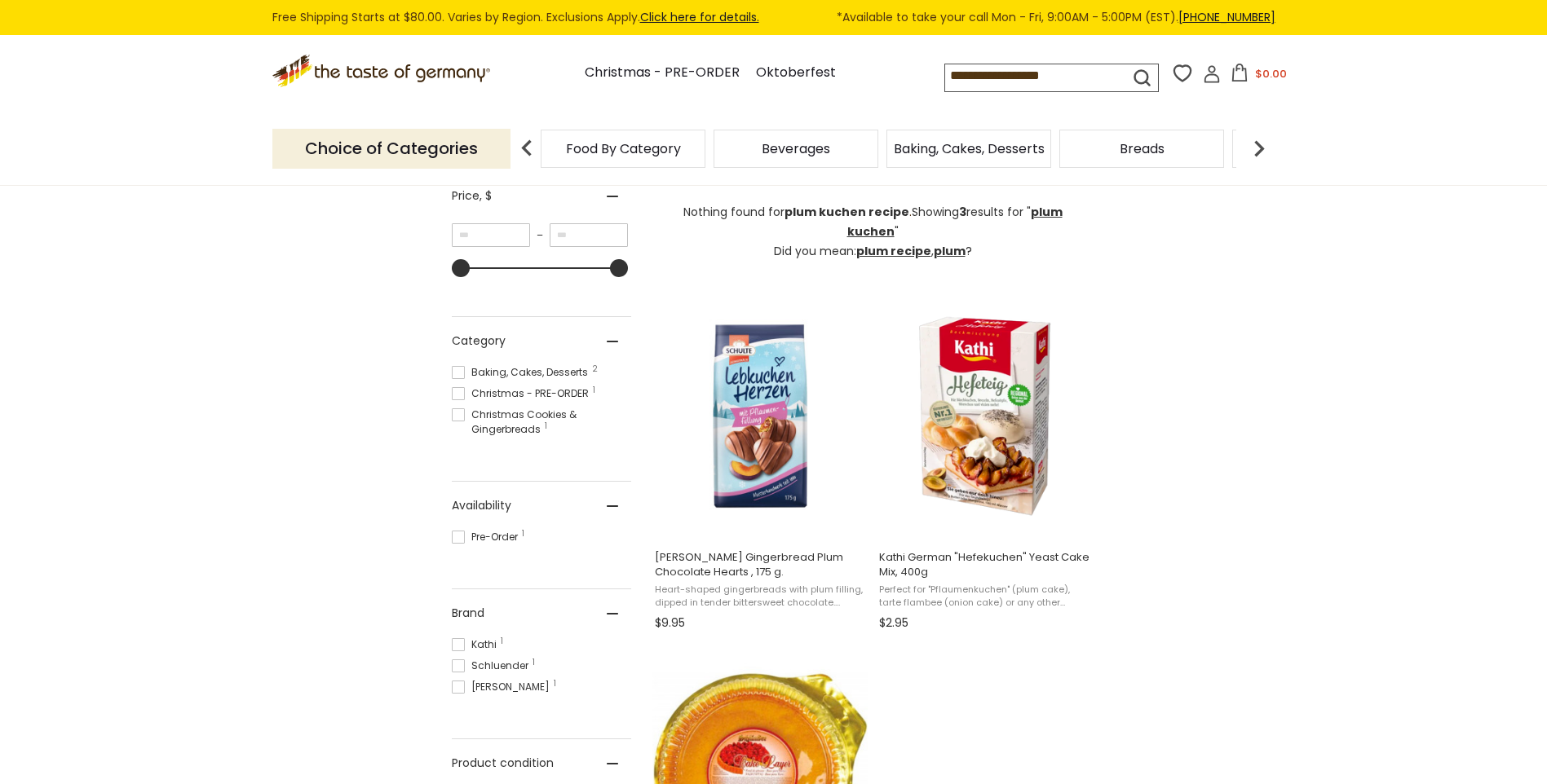
scroll to position [244, 0]
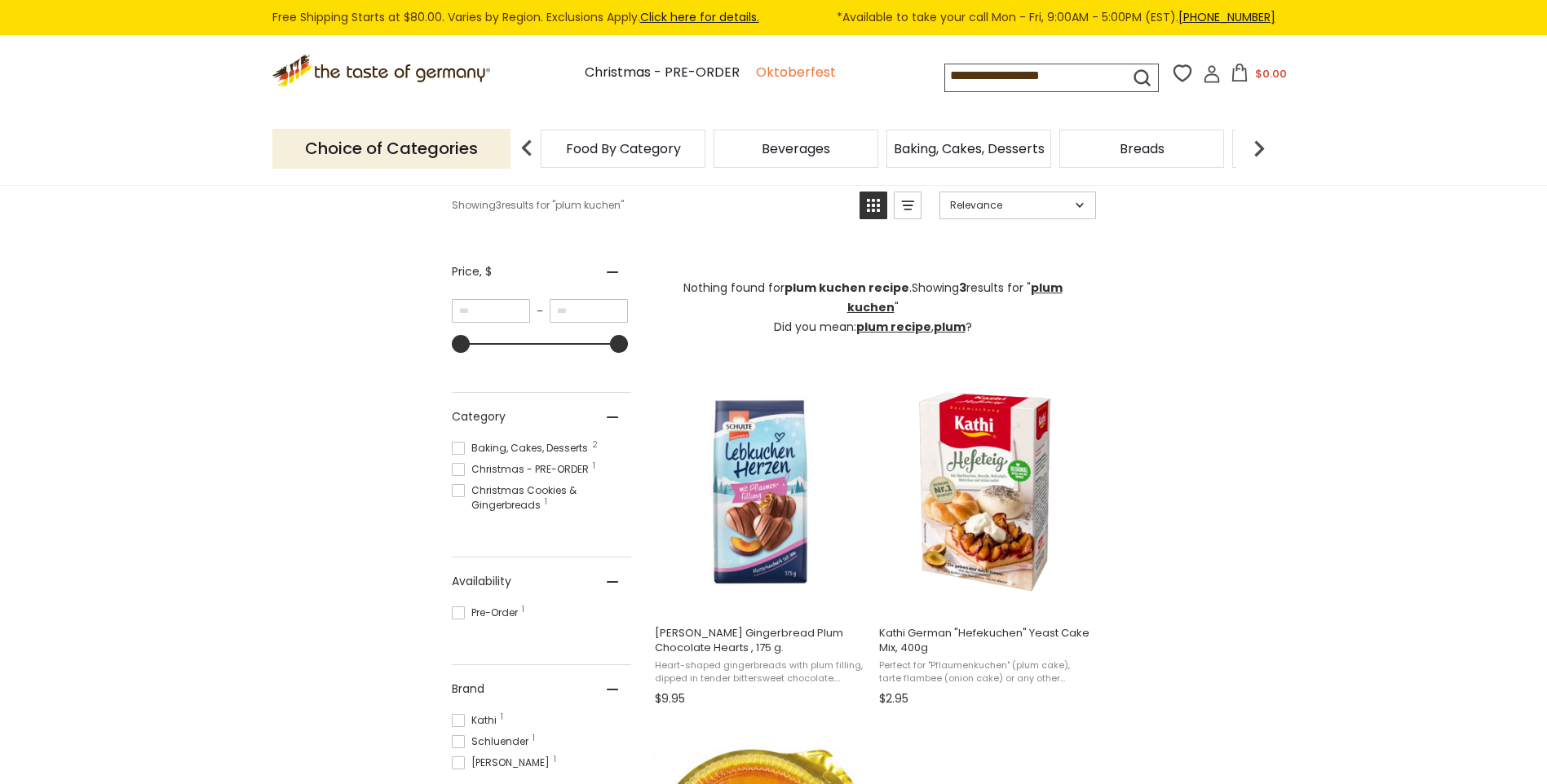
click at [781, 73] on link "Oktoberfest" at bounding box center [796, 73] width 80 height 22
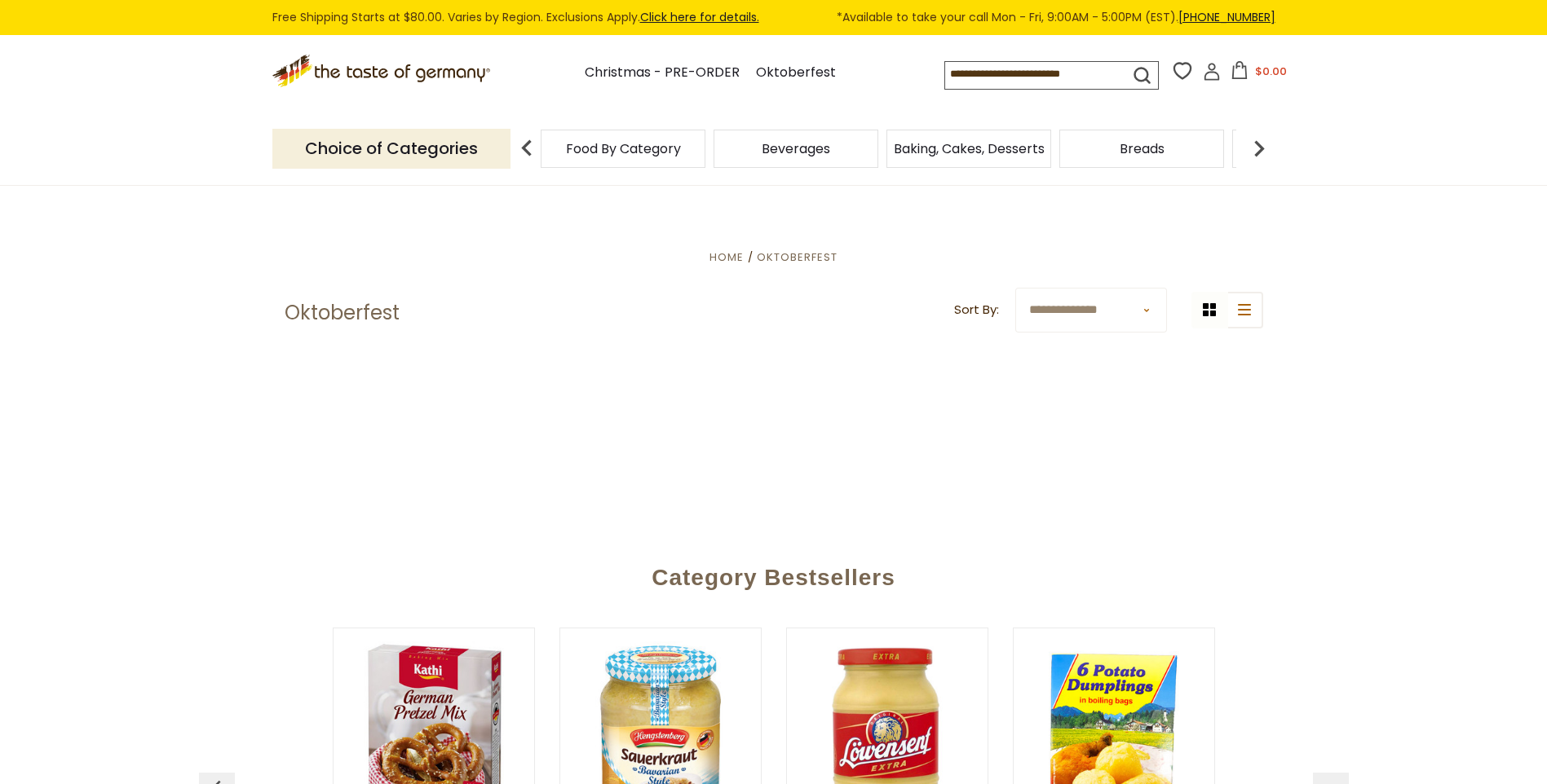
scroll to position [489, 0]
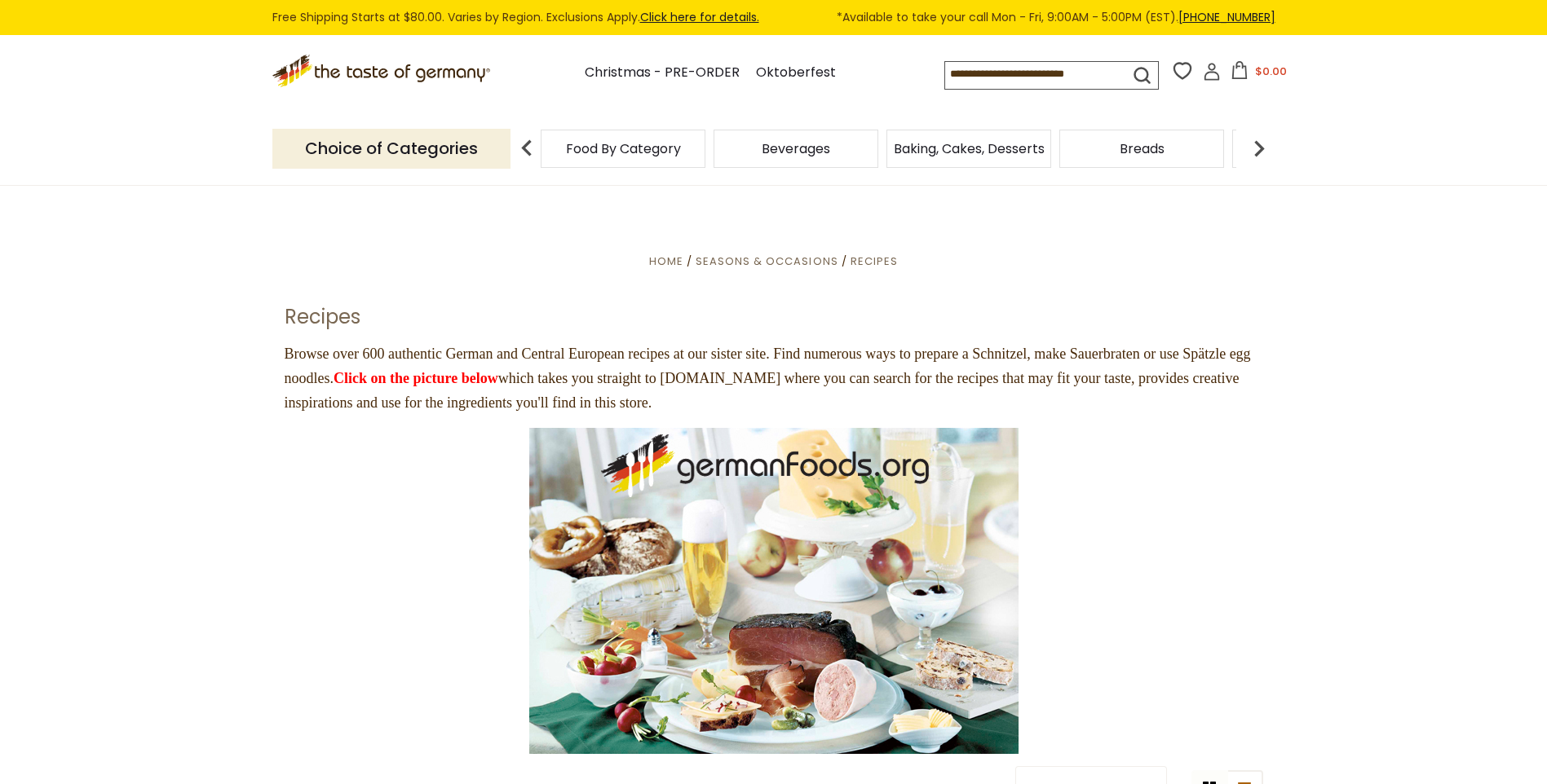
click at [777, 531] on img at bounding box center [774, 591] width 489 height 326
